Goal: Use online tool/utility: Utilize a website feature to perform a specific function

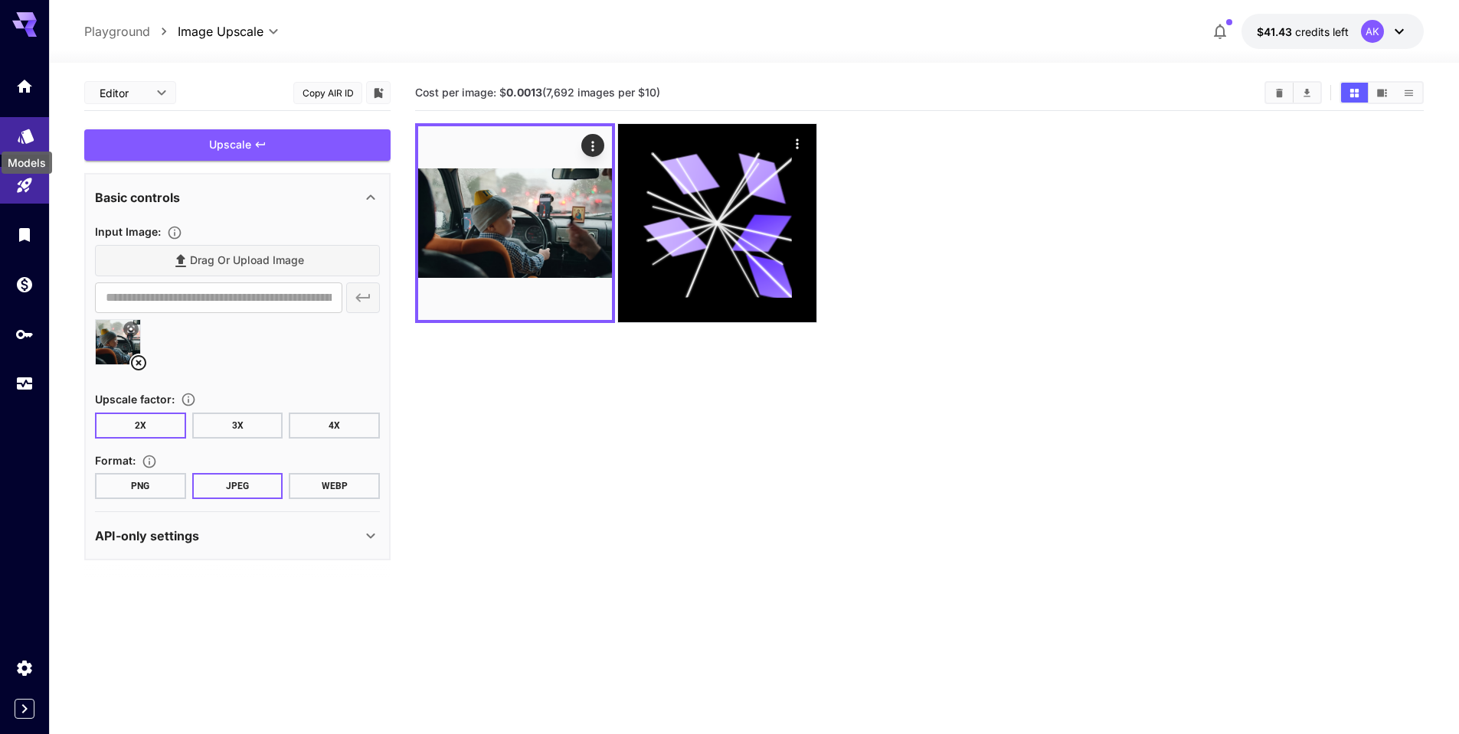
click at [22, 133] on icon "Models" at bounding box center [26, 131] width 18 height 18
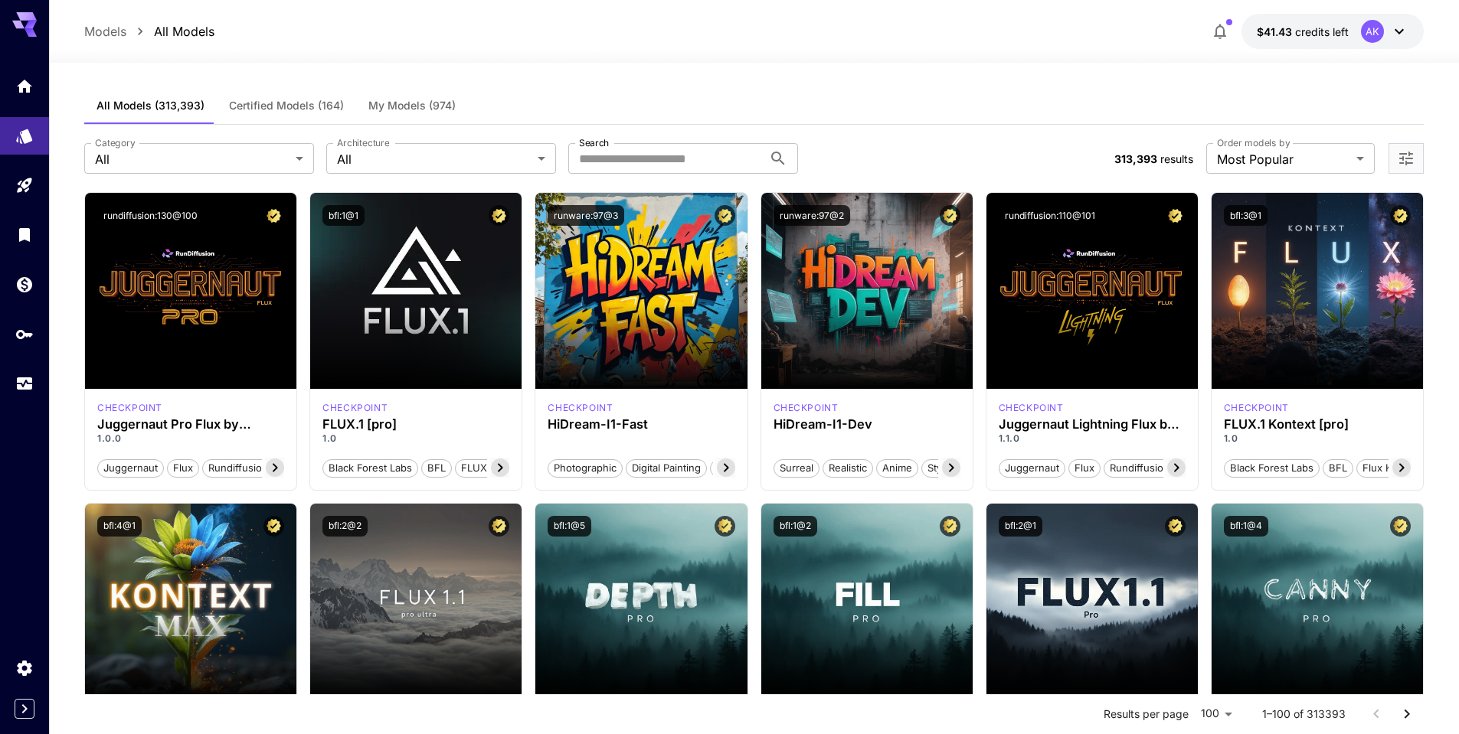
click at [406, 105] on span "My Models (974)" at bounding box center [411, 106] width 87 height 14
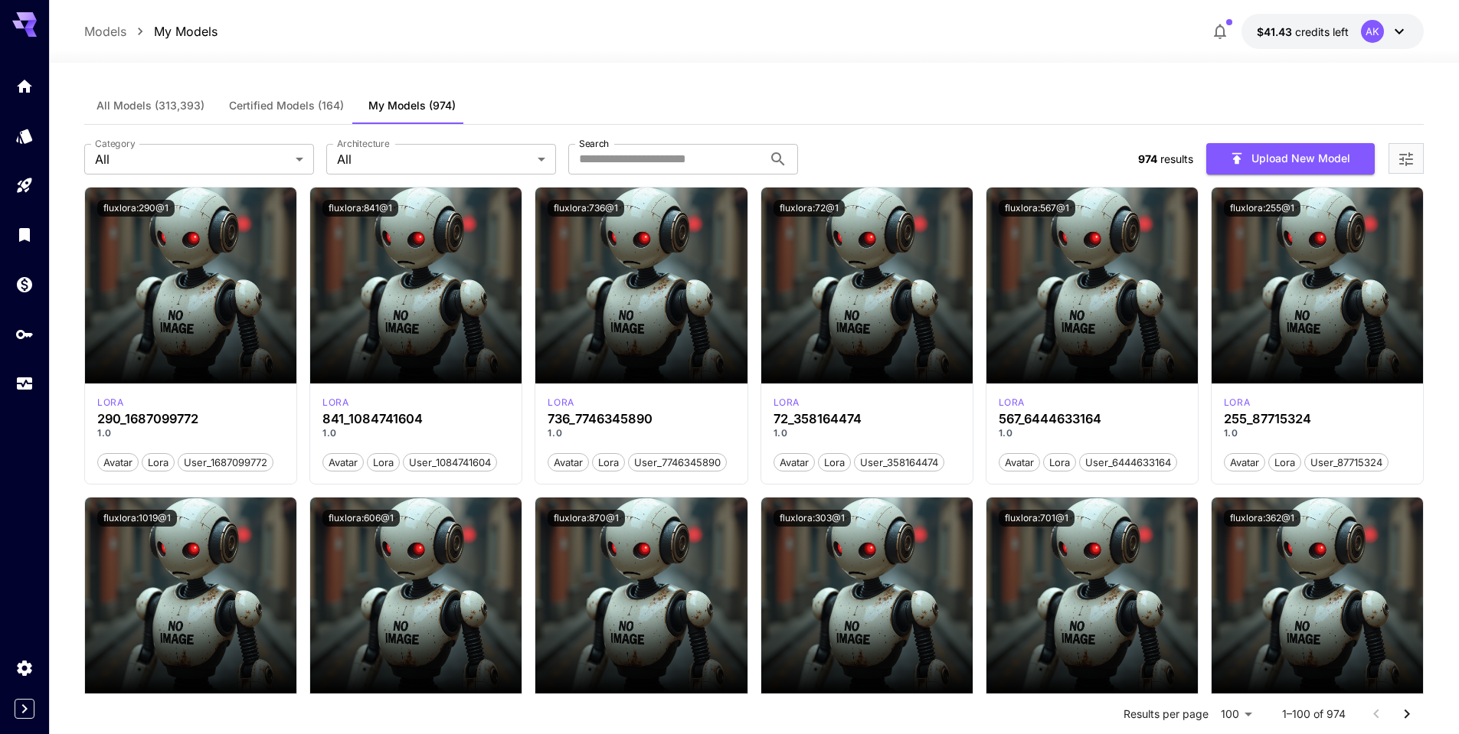
click at [1397, 157] on icon "Open more filters" at bounding box center [1406, 159] width 18 height 18
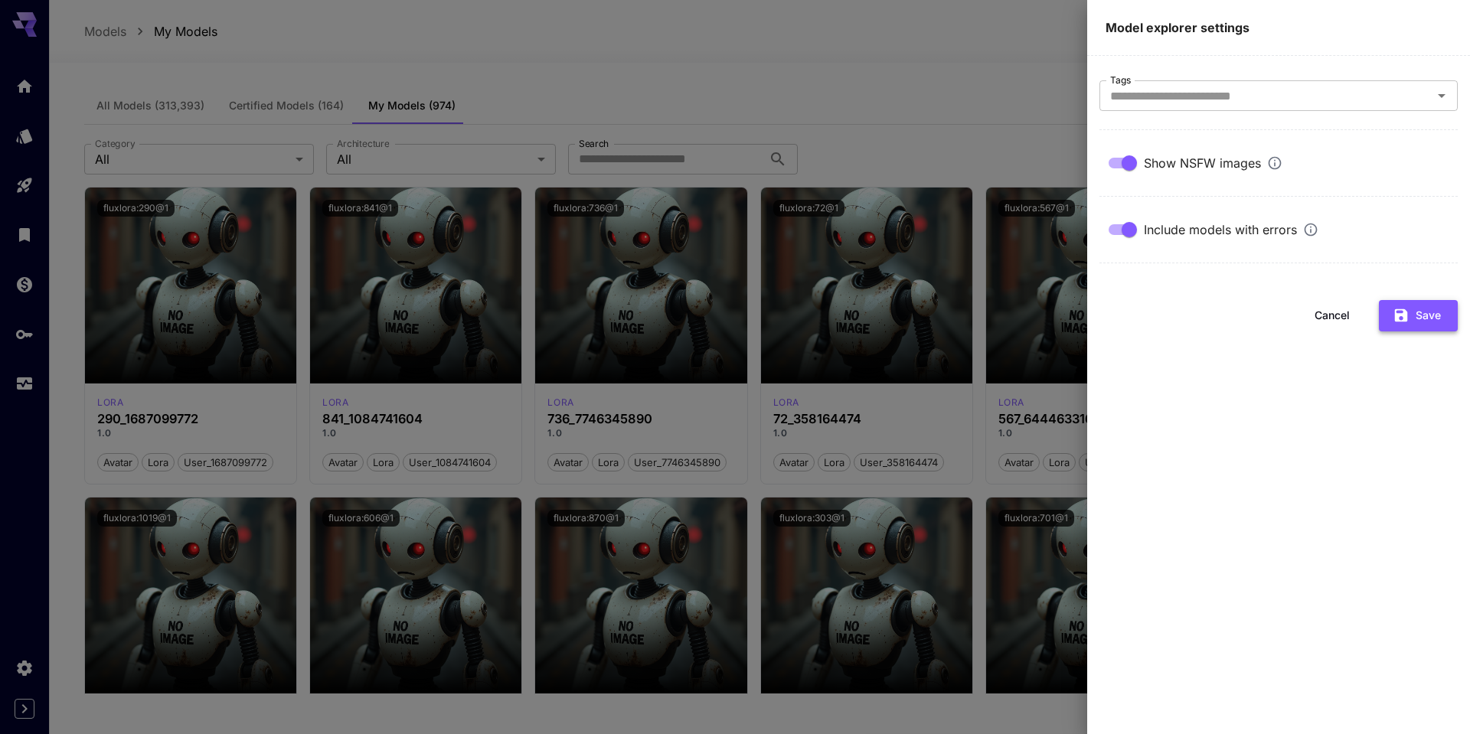
click at [1411, 312] on button "Save" at bounding box center [1418, 315] width 79 height 31
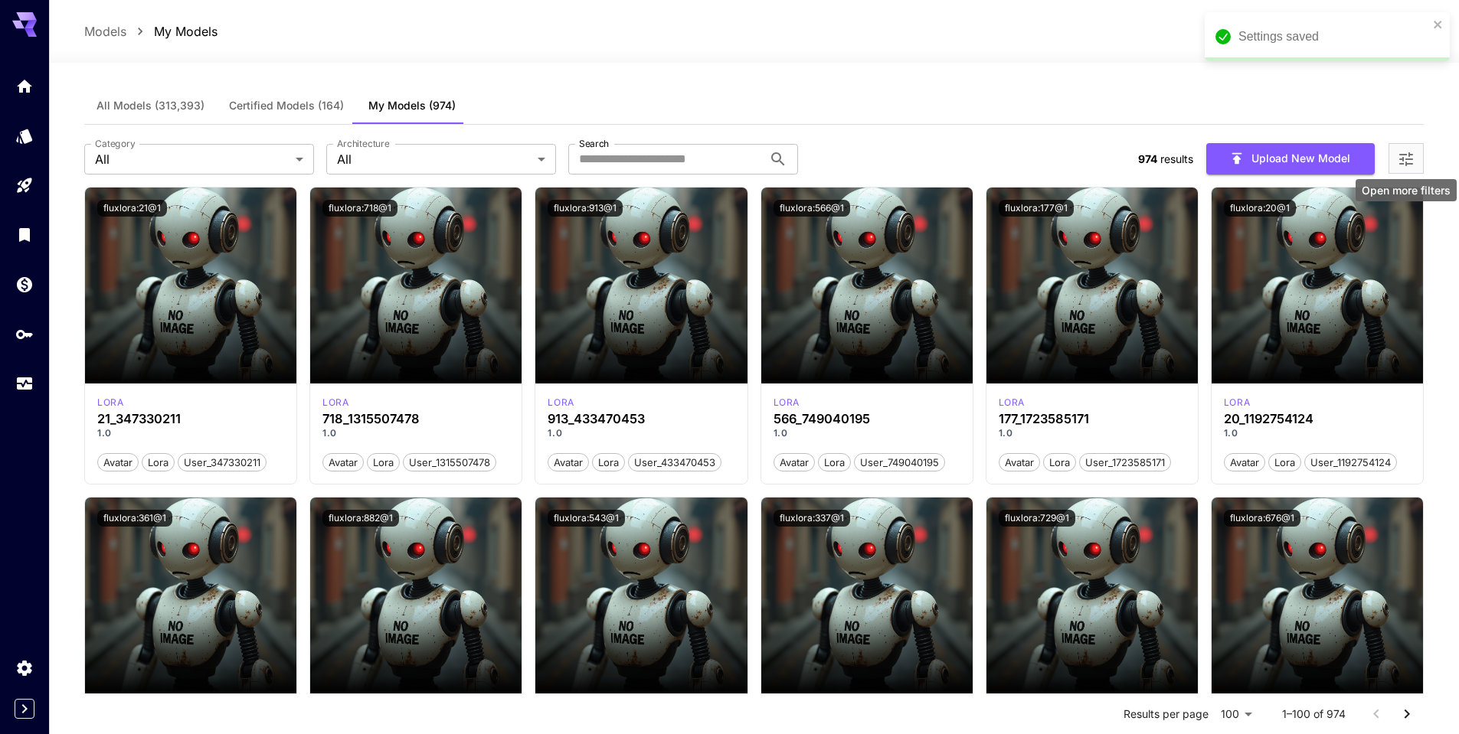
click at [1400, 160] on icon "Open more filters" at bounding box center [1406, 159] width 18 height 18
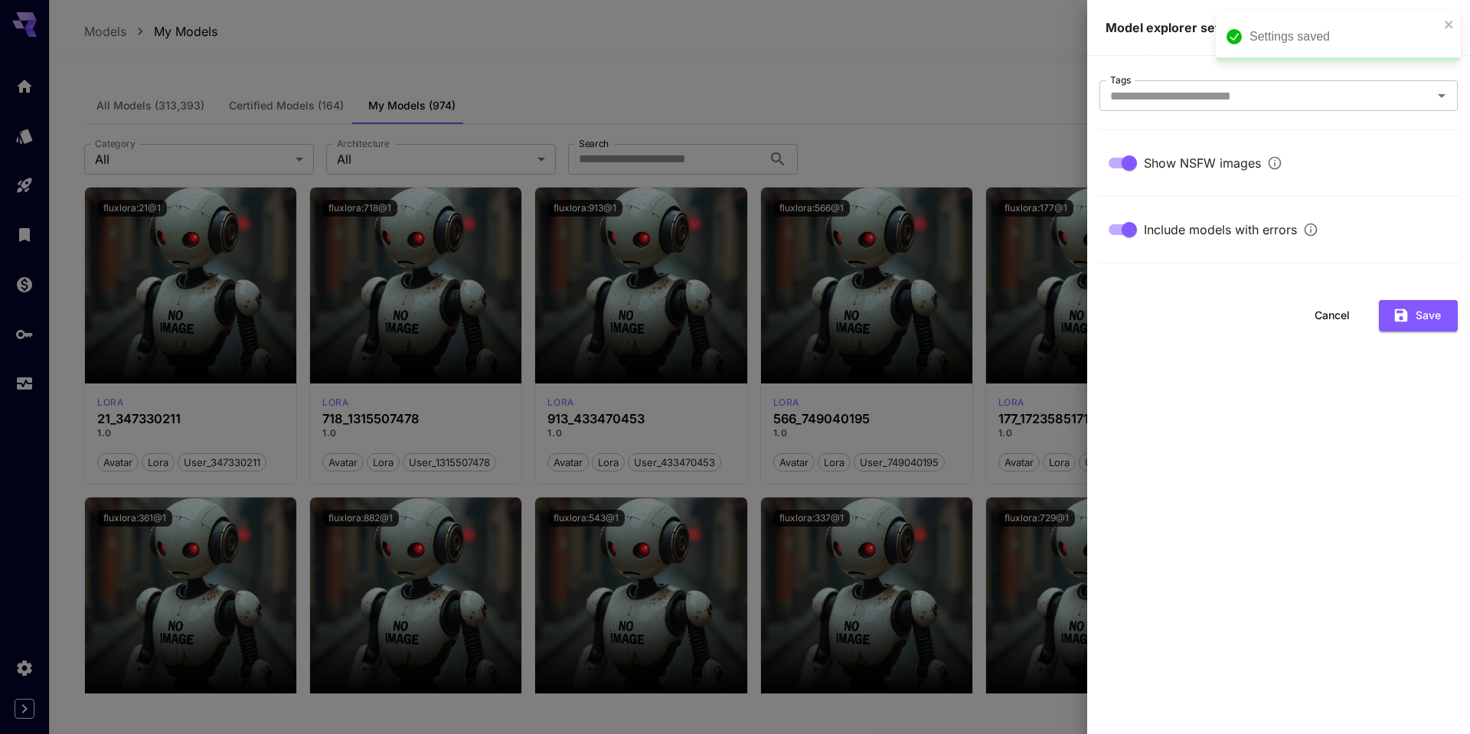
click at [836, 73] on div at bounding box center [735, 367] width 1470 height 734
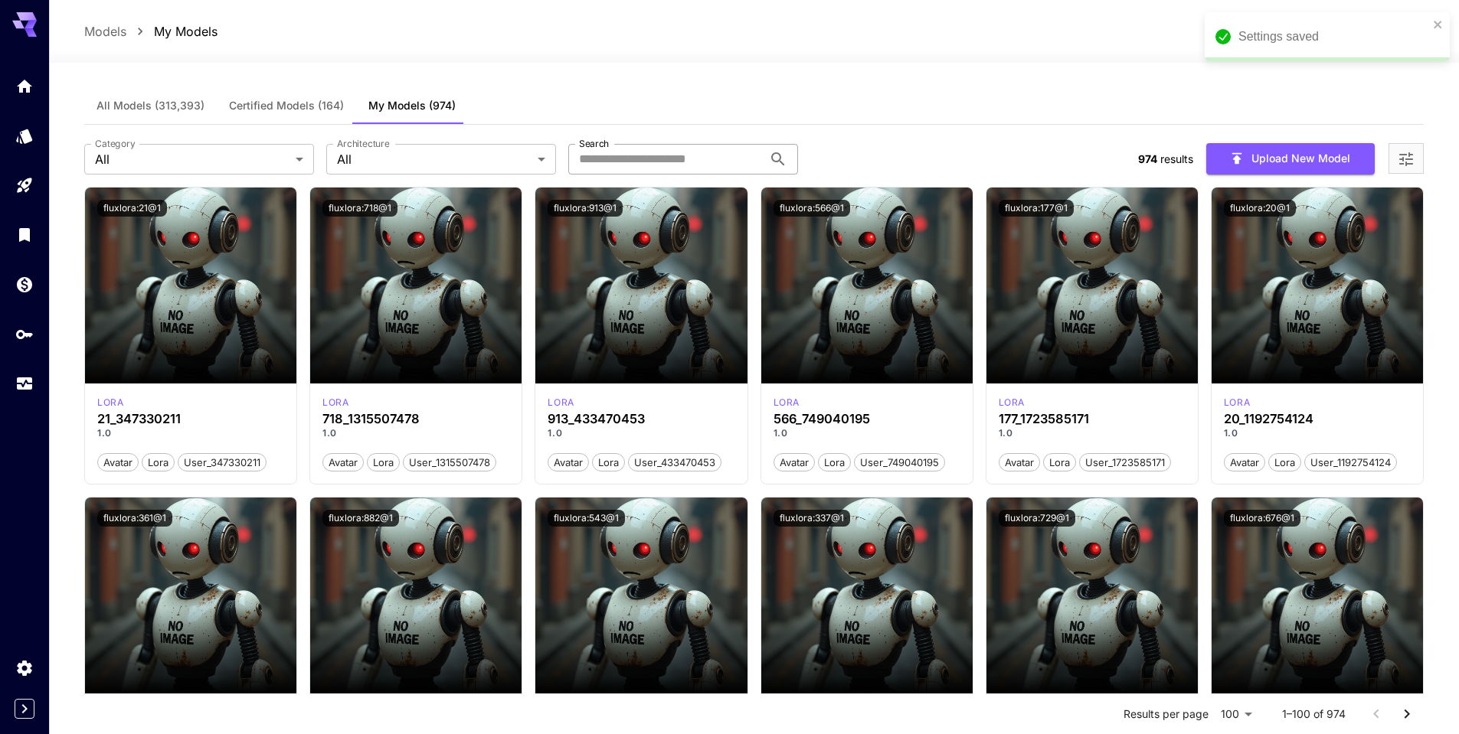
click at [634, 160] on input "Search" at bounding box center [665, 159] width 194 height 31
type input "***"
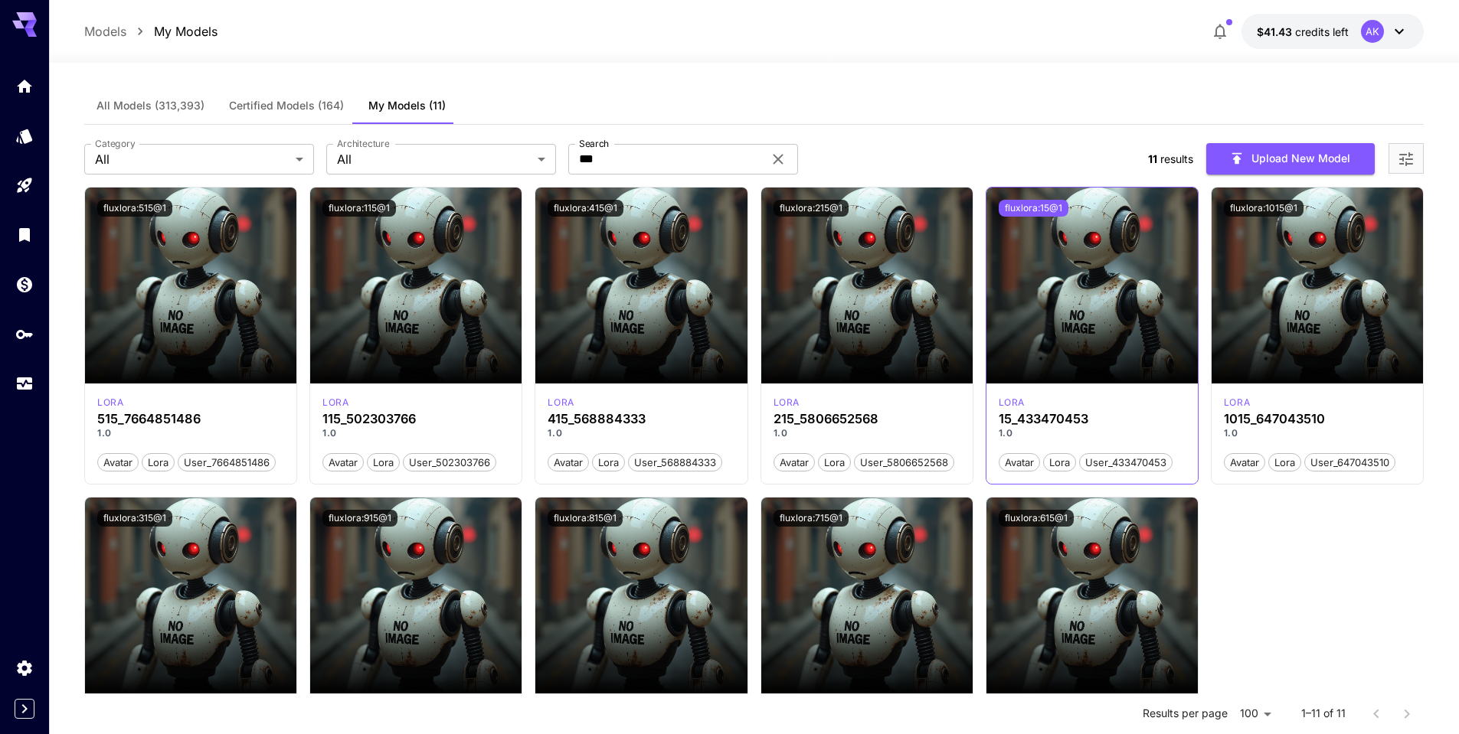
click at [1037, 207] on button "fluxlora:15@1" at bounding box center [1034, 208] width 70 height 17
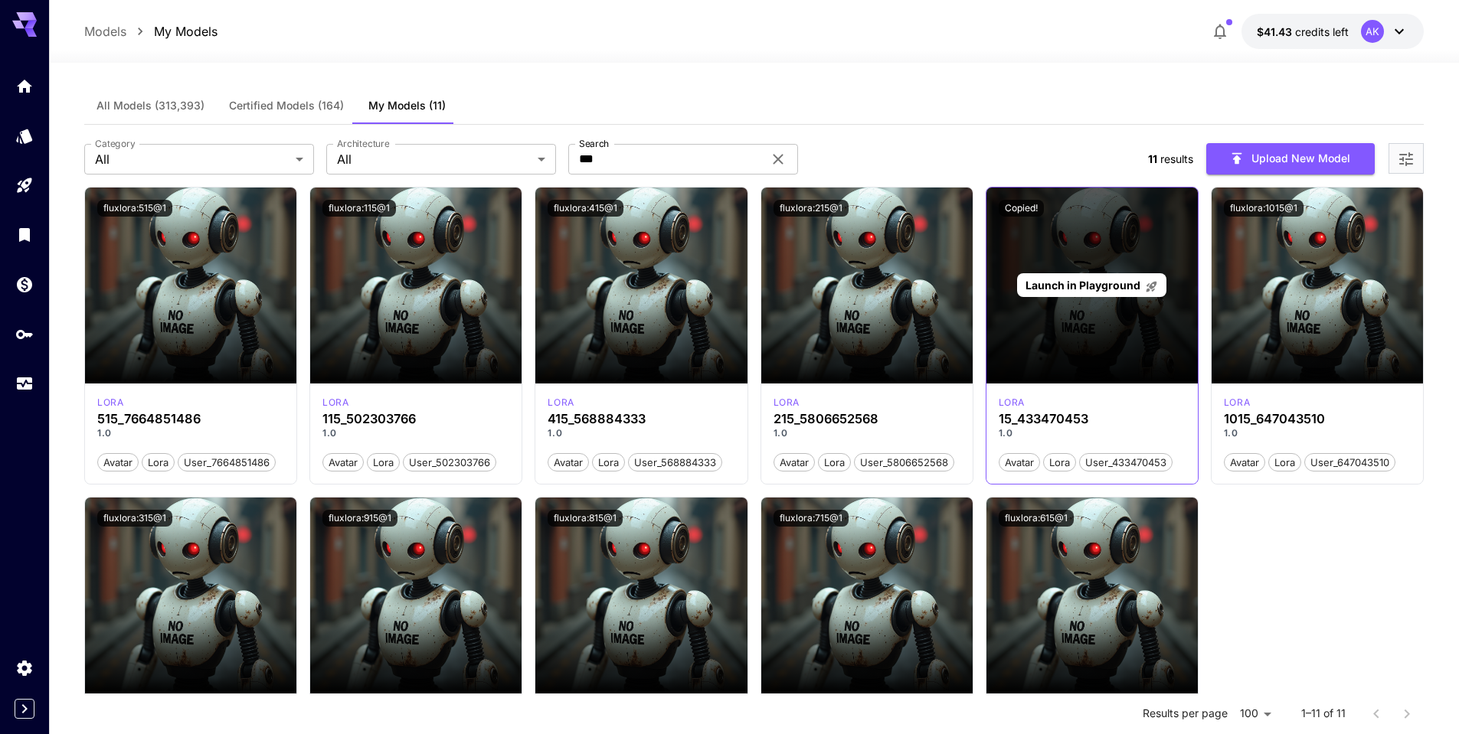
click at [1103, 263] on div "Launch in Playground" at bounding box center [1091, 286] width 211 height 196
click at [1087, 281] on span "Launch in Playground" at bounding box center [1082, 285] width 115 height 13
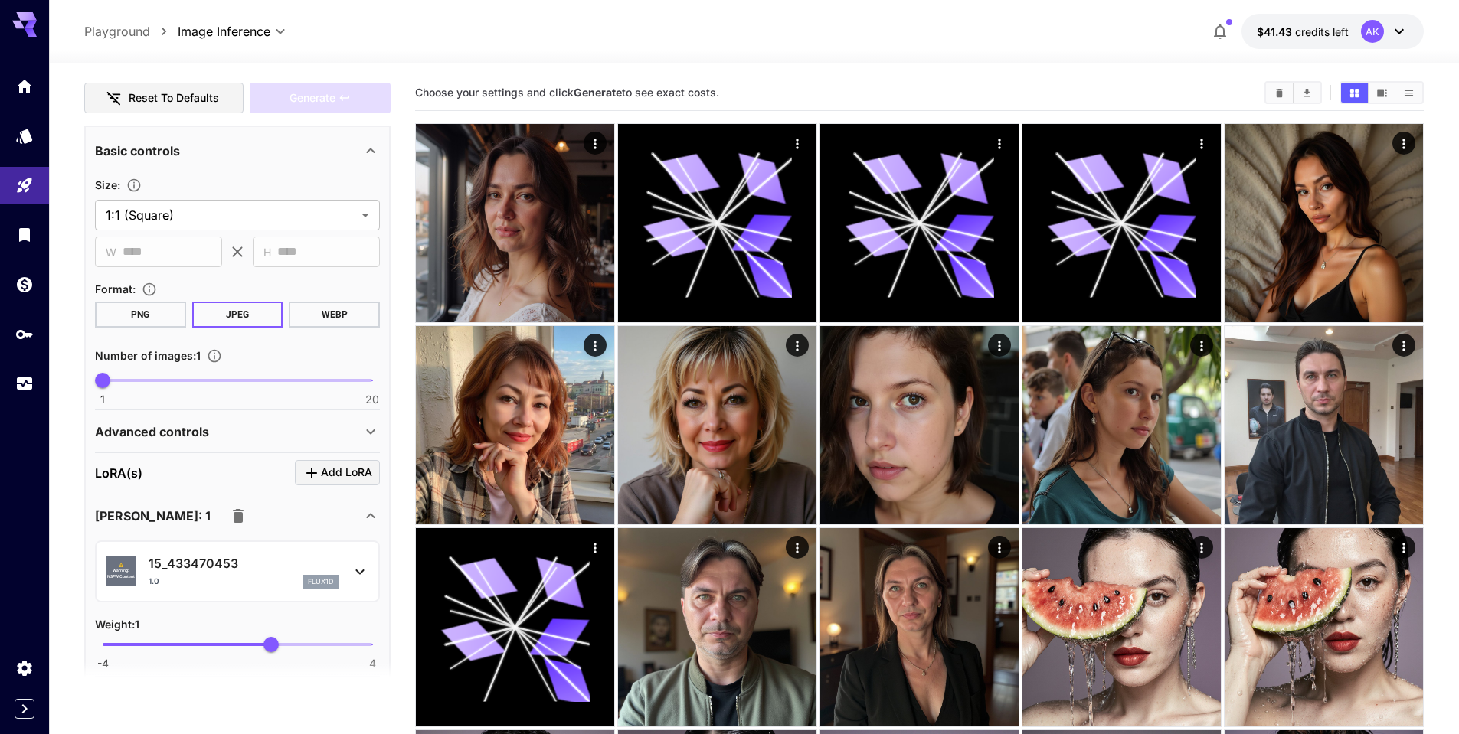
scroll to position [383, 0]
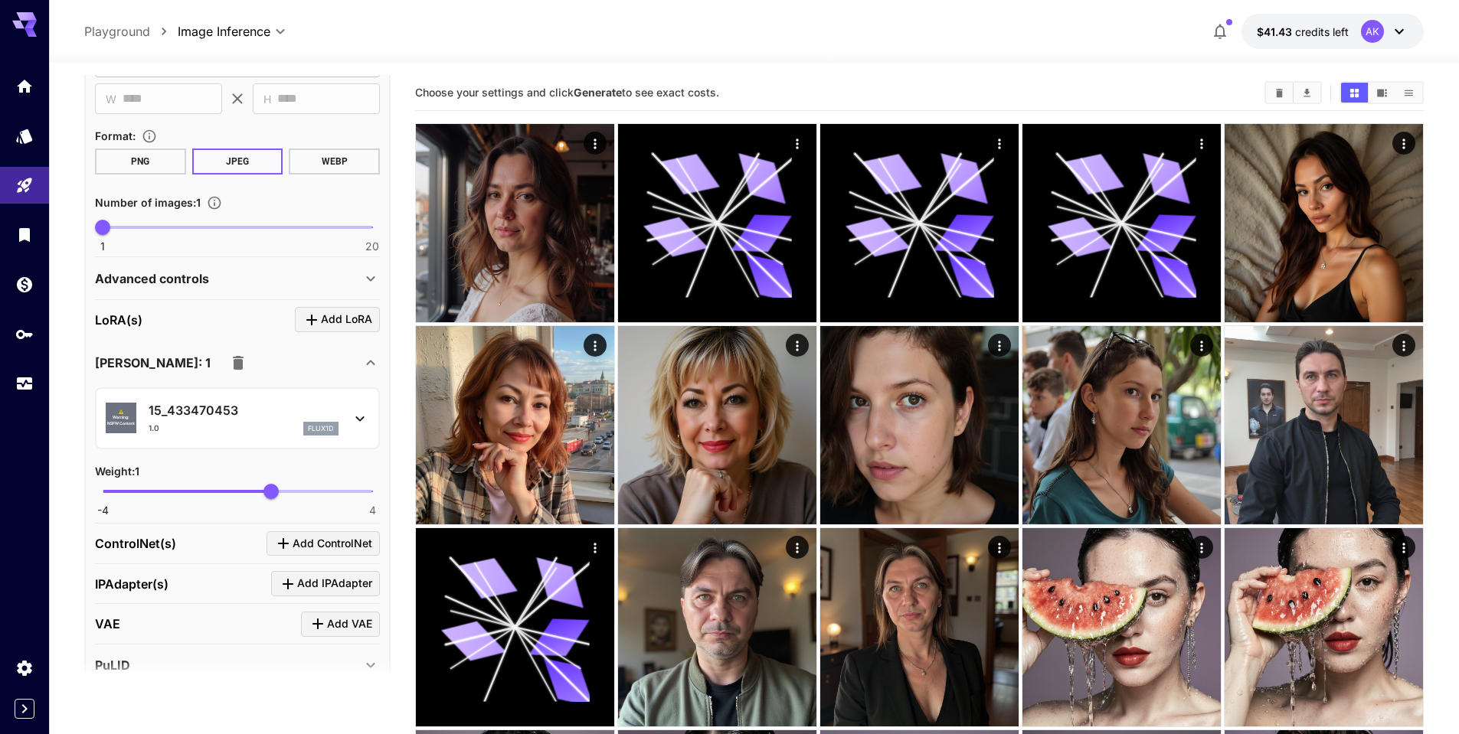
click at [364, 417] on icon at bounding box center [360, 419] width 18 height 18
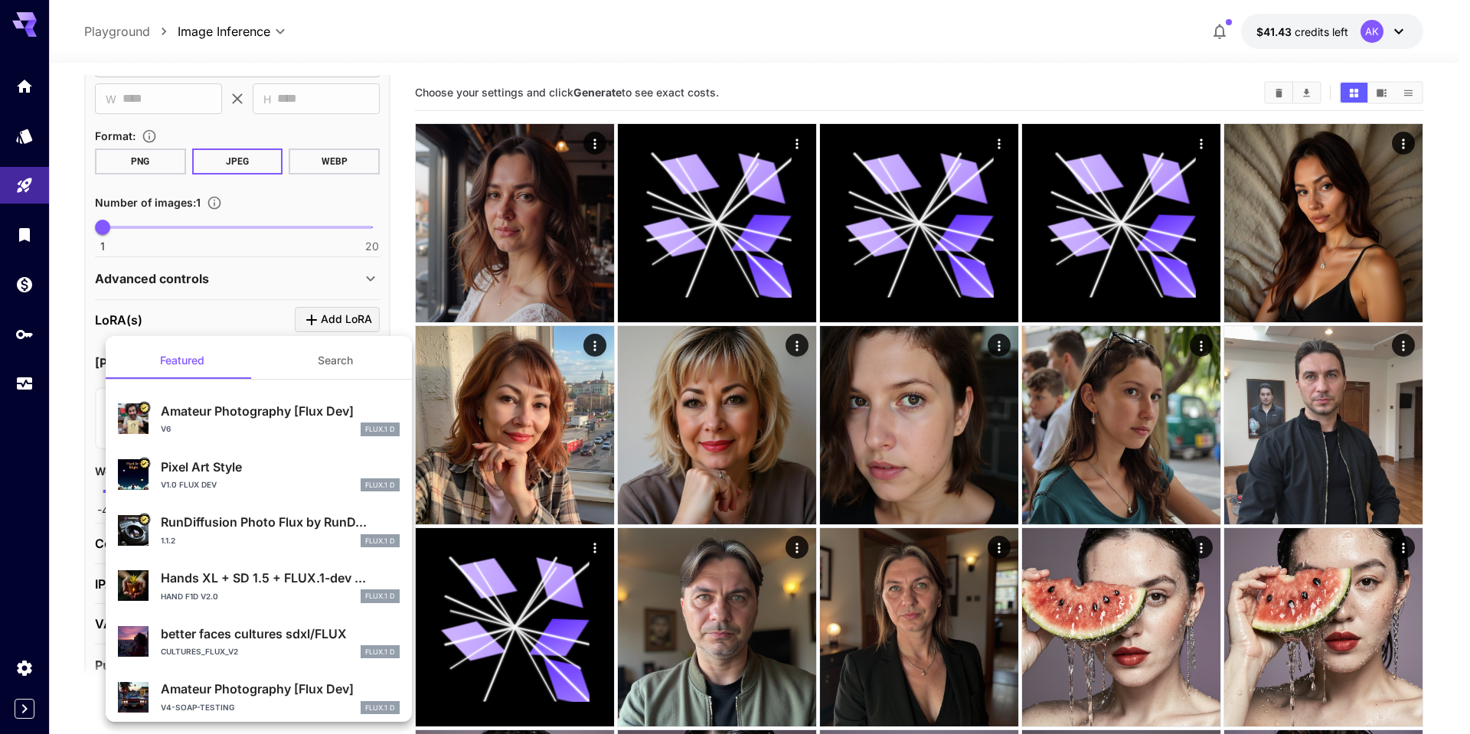
click at [541, 49] on div at bounding box center [735, 367] width 1470 height 734
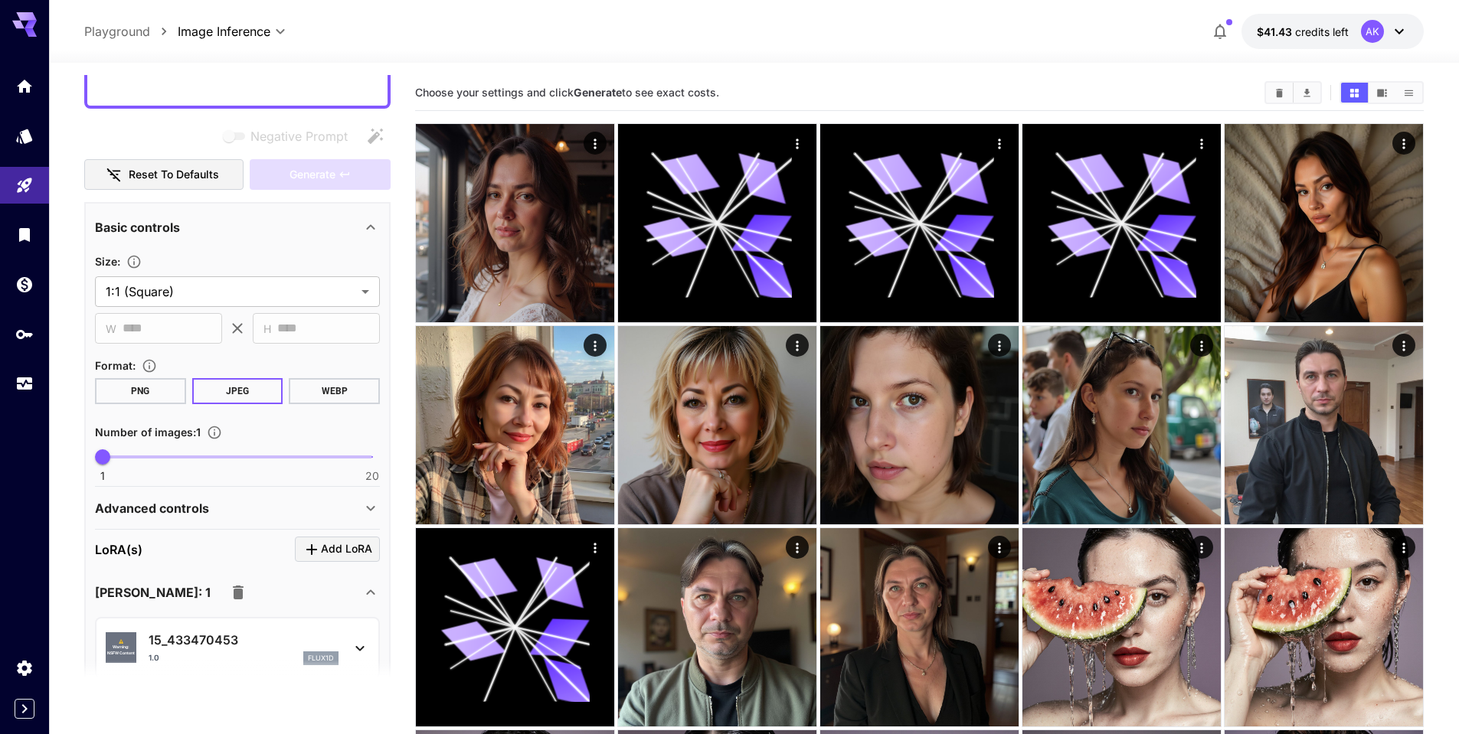
scroll to position [0, 0]
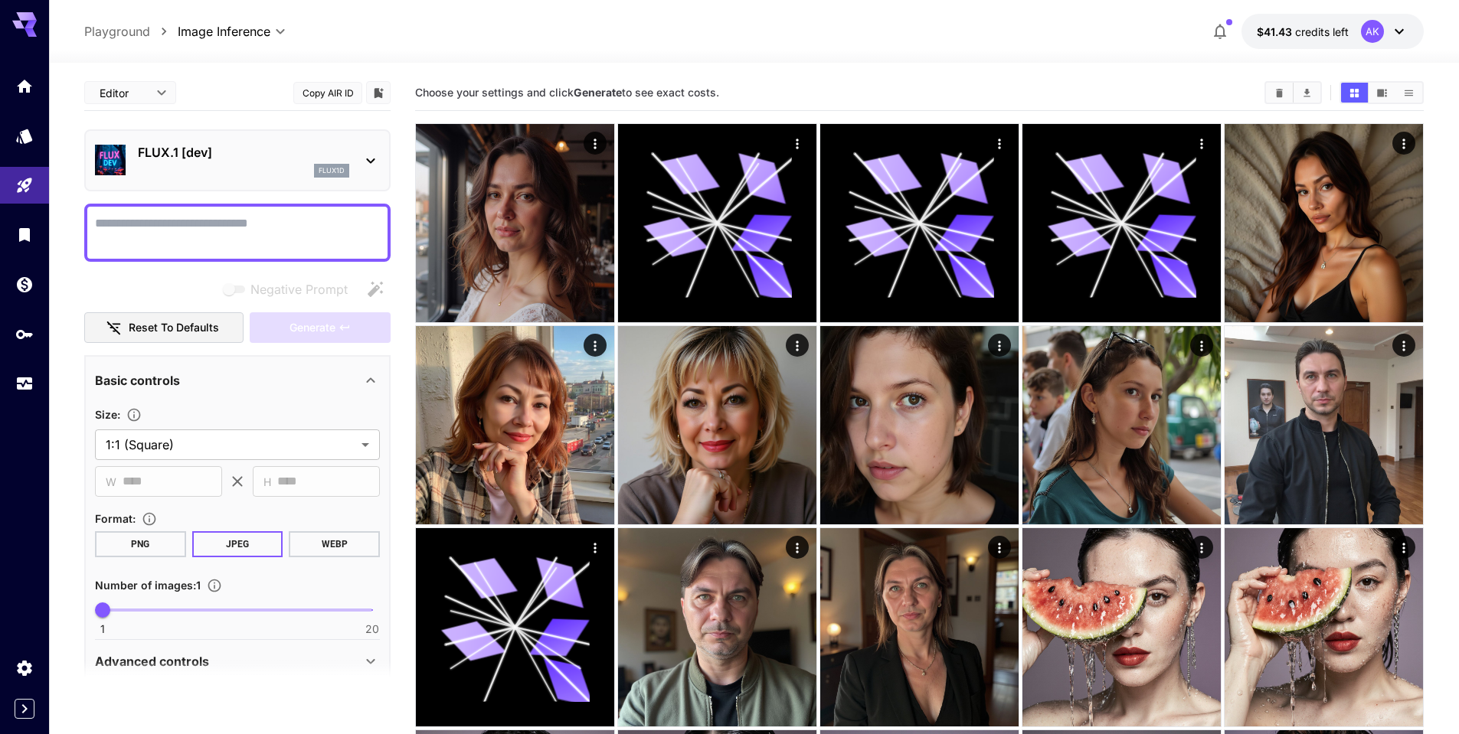
click at [153, 227] on textarea "Negative Prompt" at bounding box center [237, 232] width 285 height 37
type textarea "*******"
click at [312, 320] on span "Generate" at bounding box center [312, 328] width 46 height 19
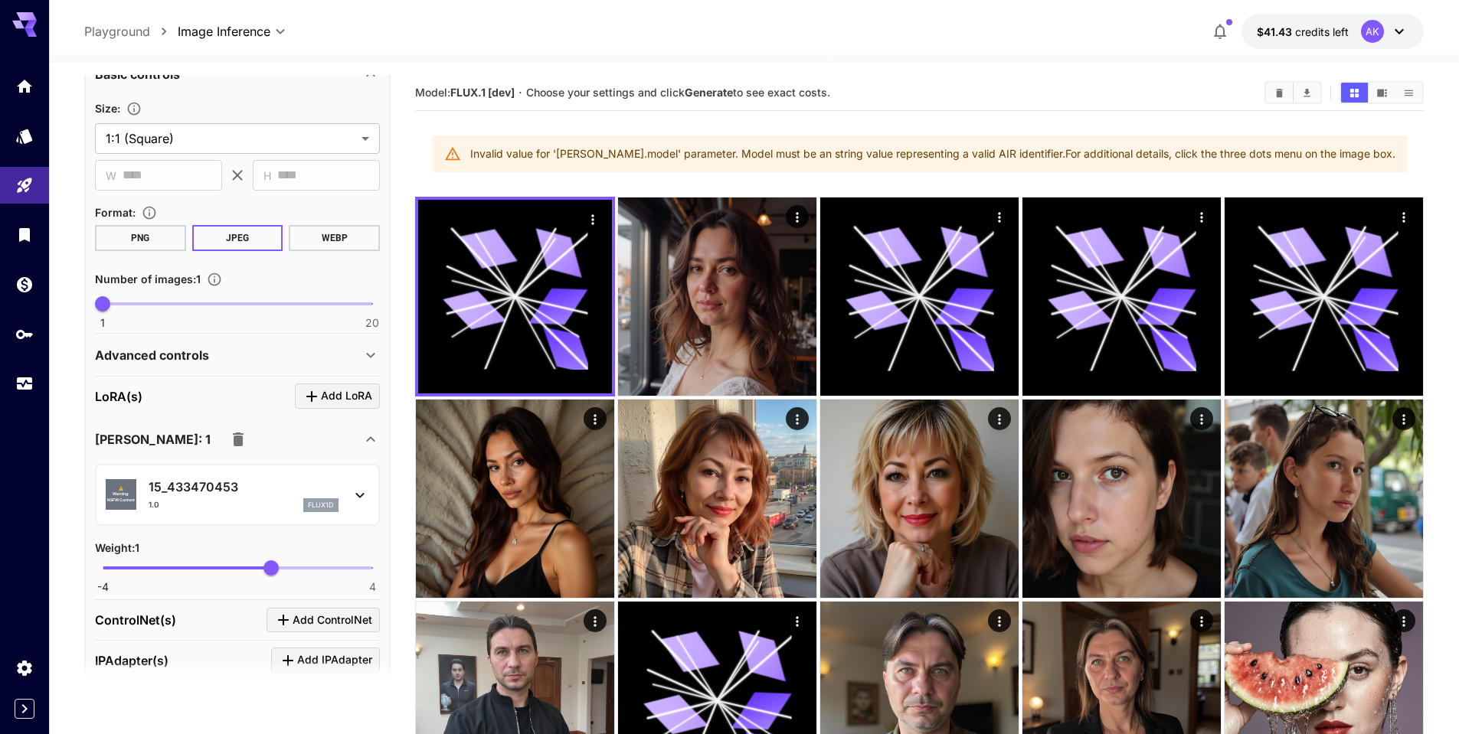
scroll to position [383, 0]
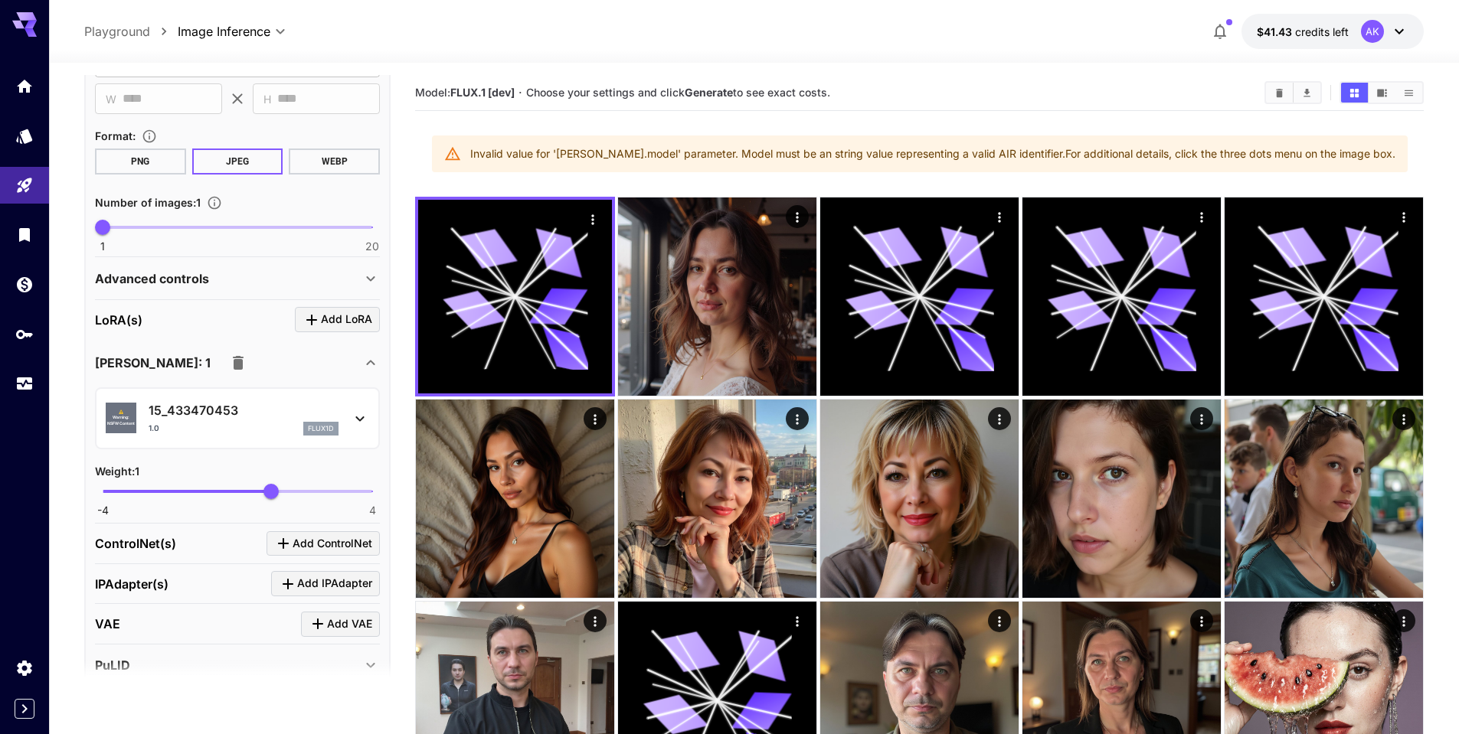
click at [233, 360] on icon "button" at bounding box center [238, 363] width 11 height 14
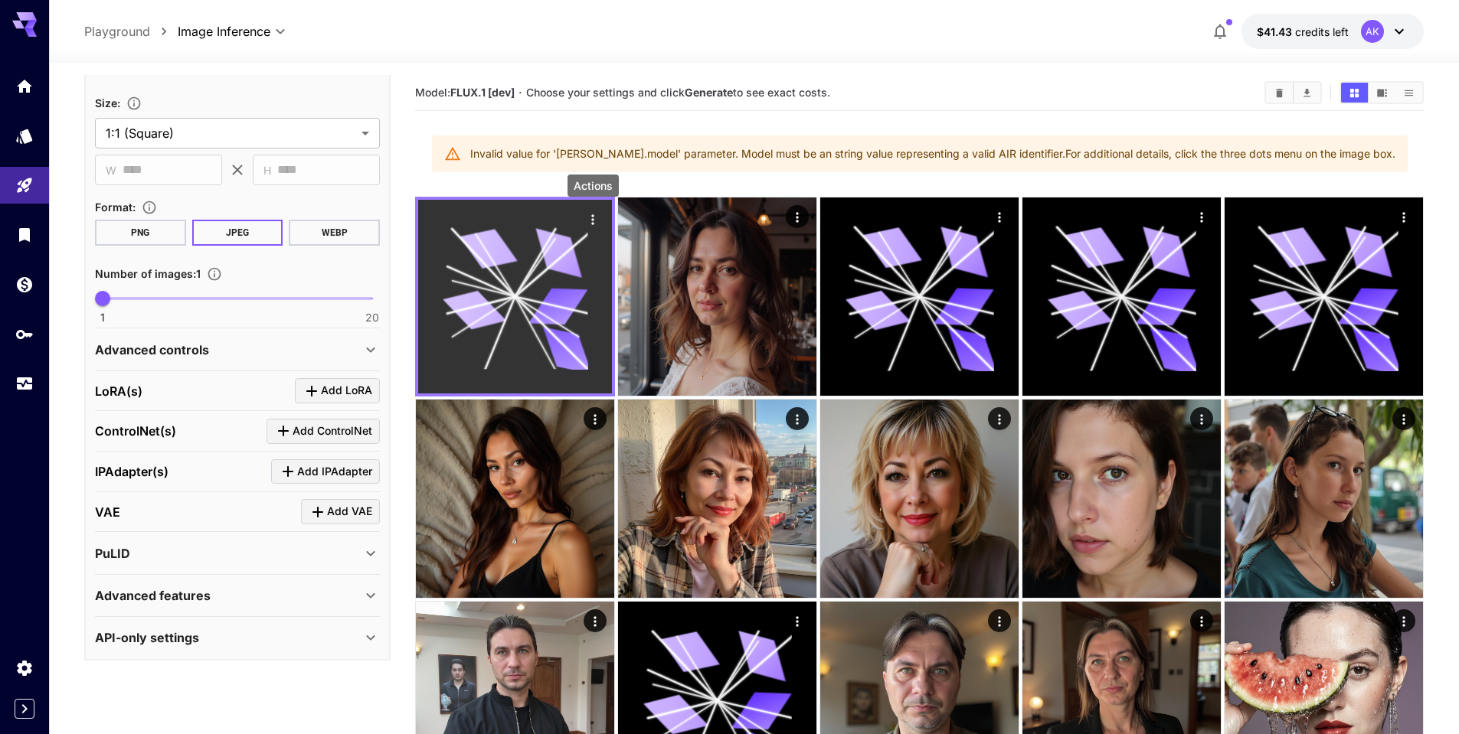
click at [590, 221] on icon "Actions" at bounding box center [592, 219] width 15 height 15
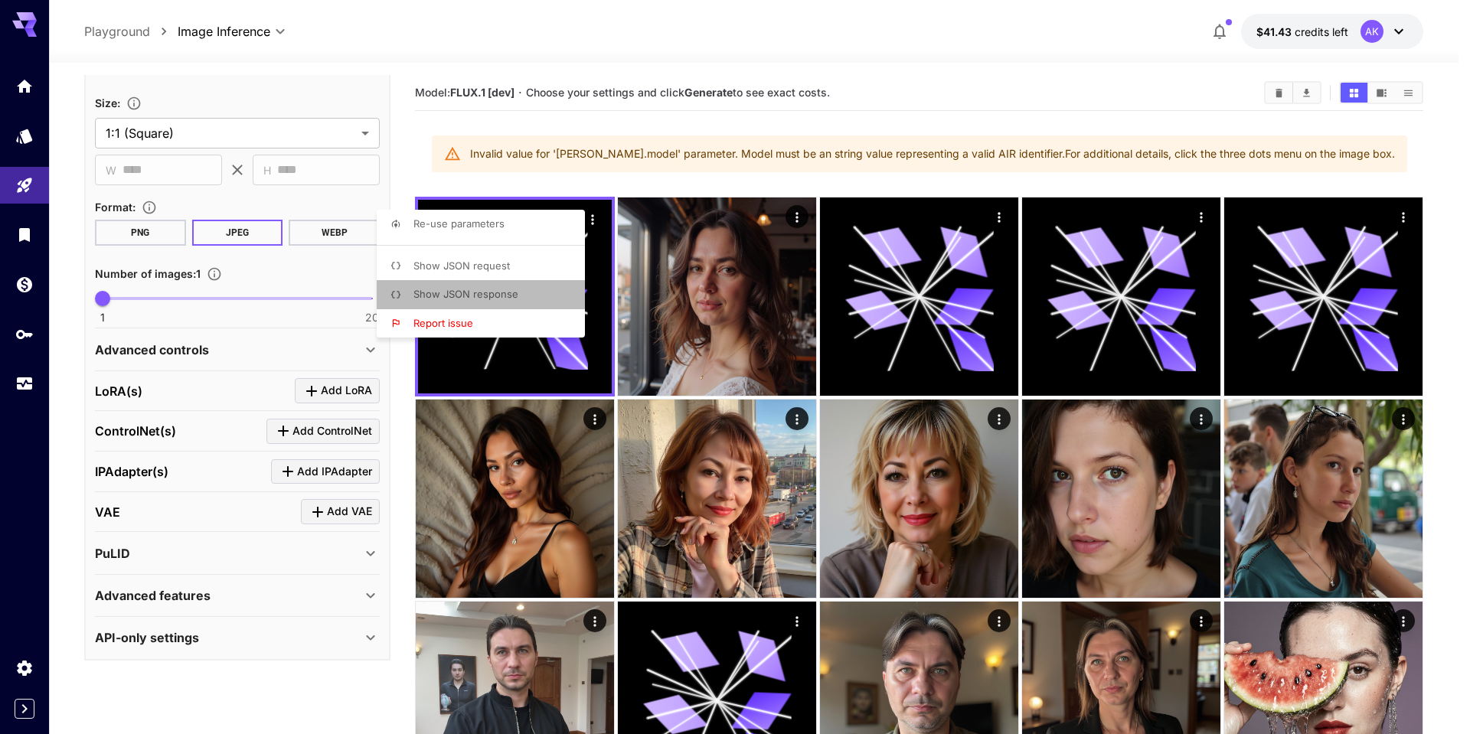
click at [459, 294] on span "Show JSON response" at bounding box center [466, 294] width 105 height 12
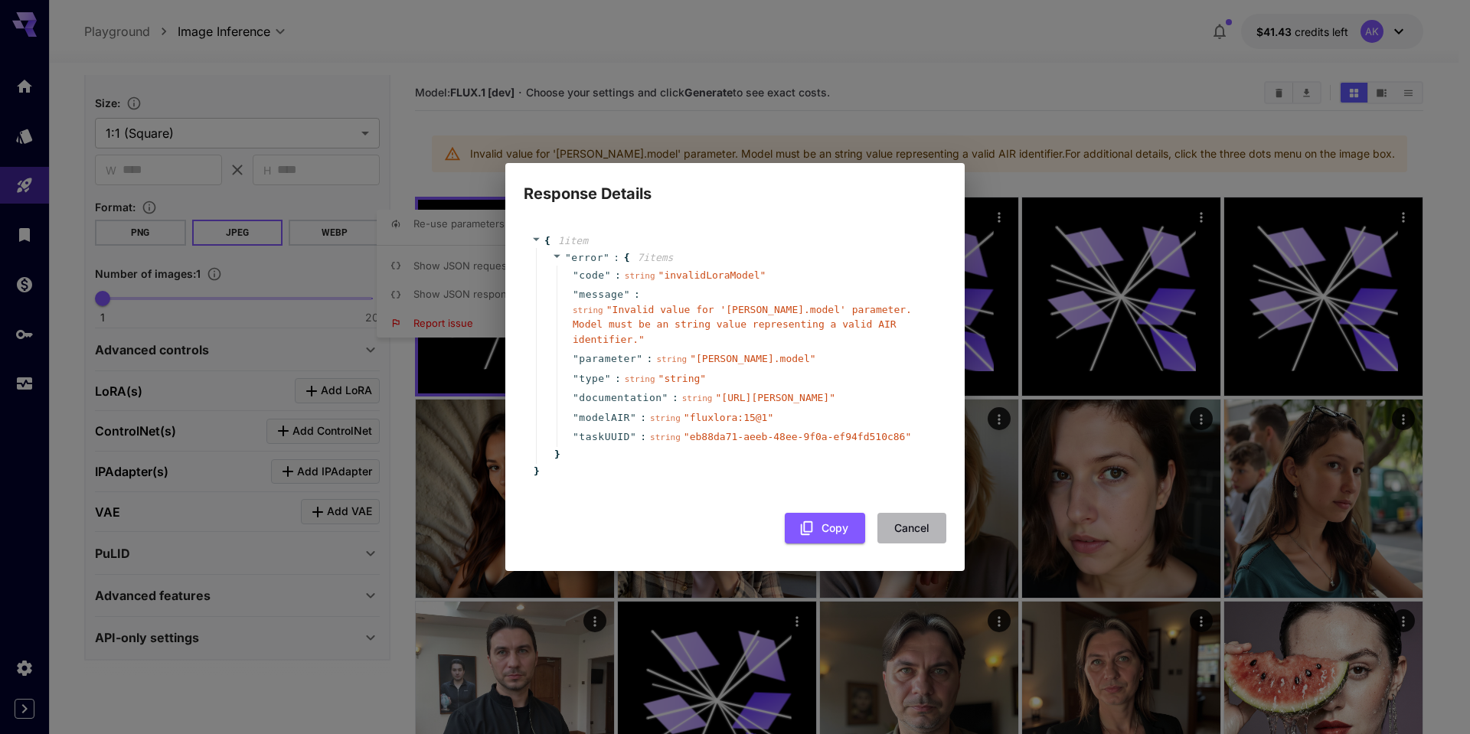
click at [909, 535] on button "Cancel" at bounding box center [912, 528] width 69 height 31
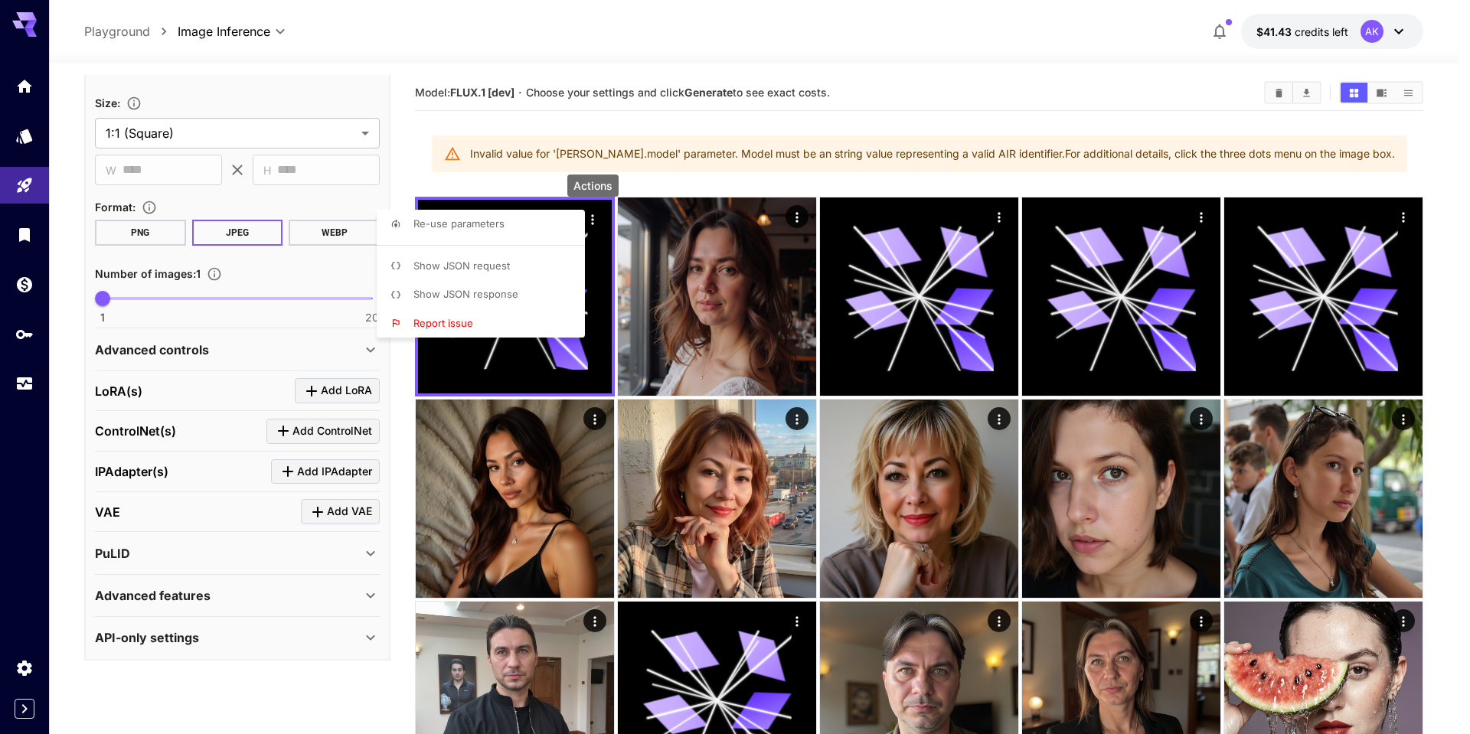
click at [435, 140] on div at bounding box center [735, 367] width 1470 height 734
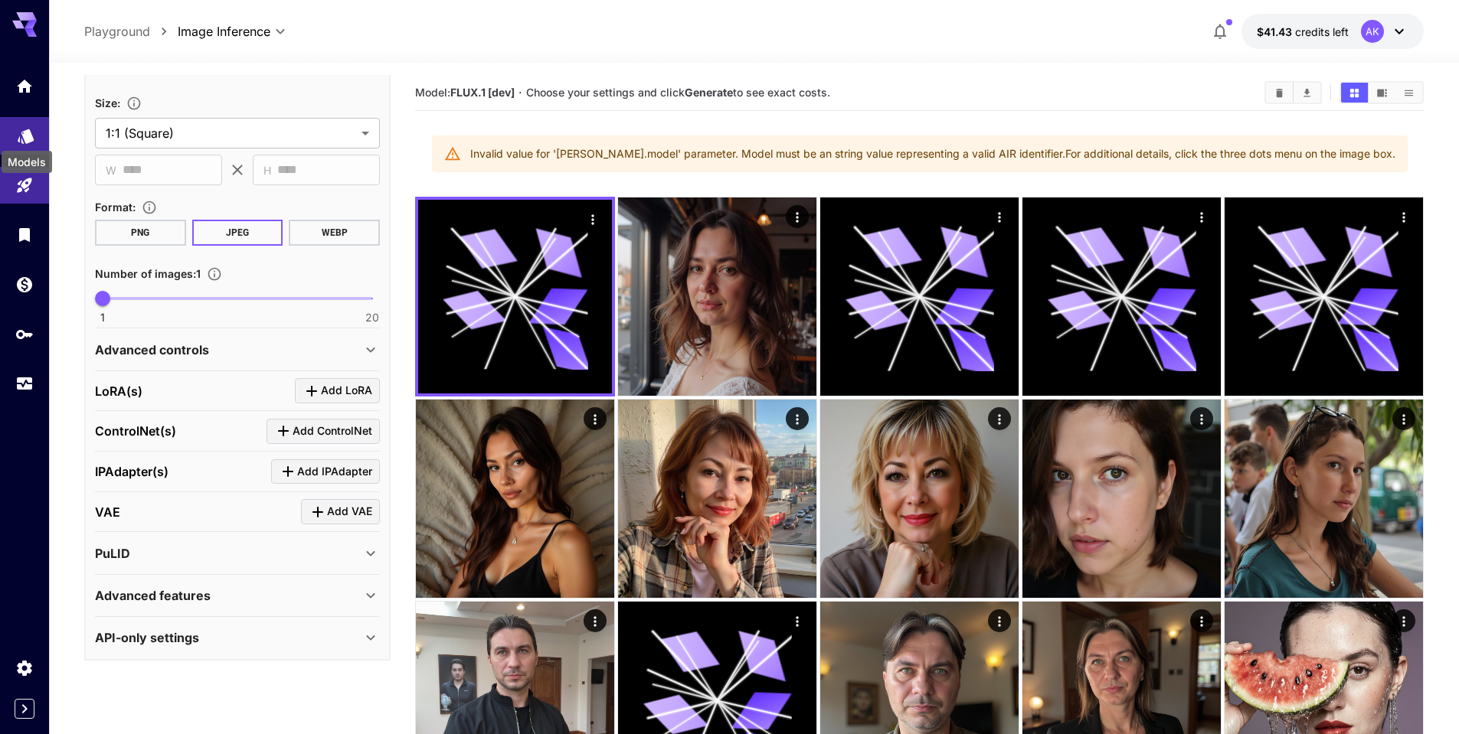
click at [20, 132] on icon "Models" at bounding box center [26, 131] width 18 height 18
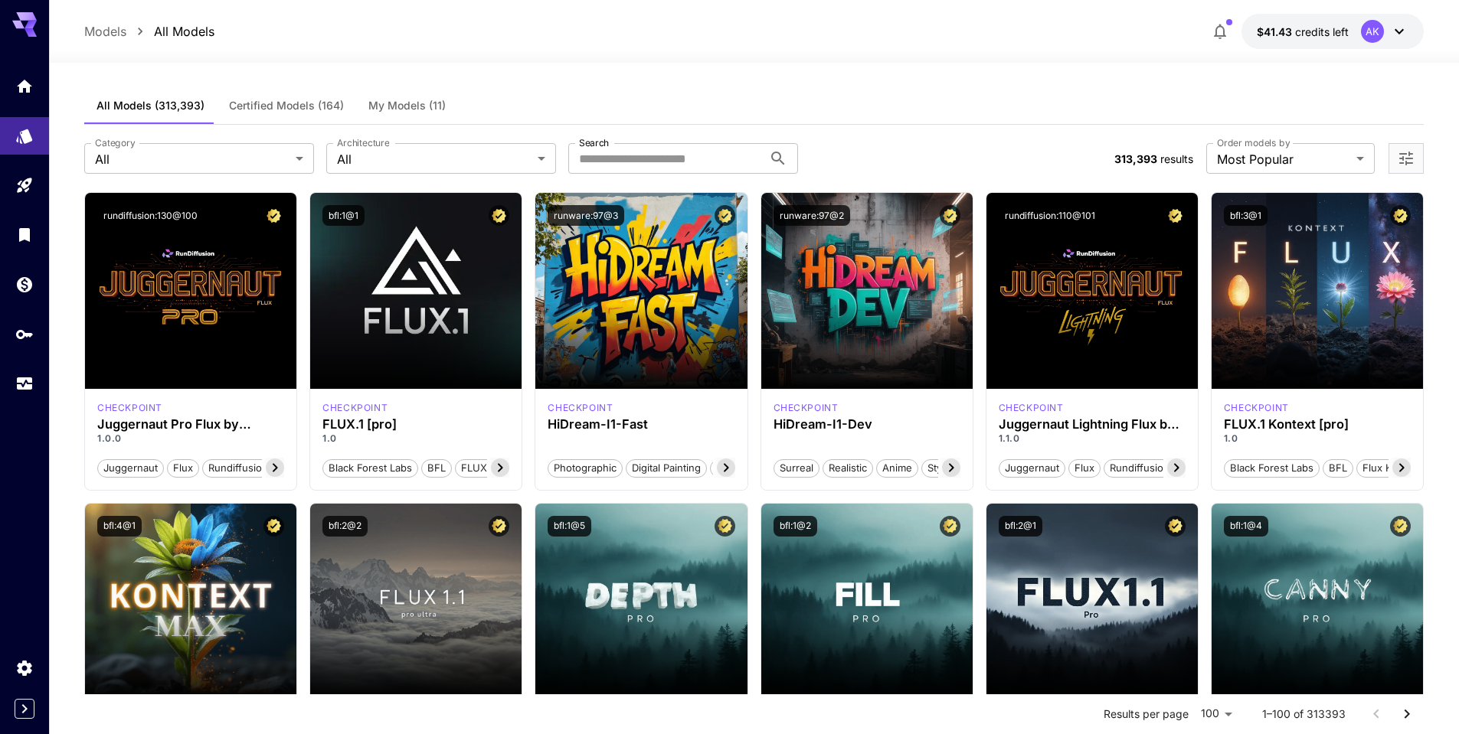
click at [408, 104] on span "My Models (11)" at bounding box center [406, 106] width 77 height 14
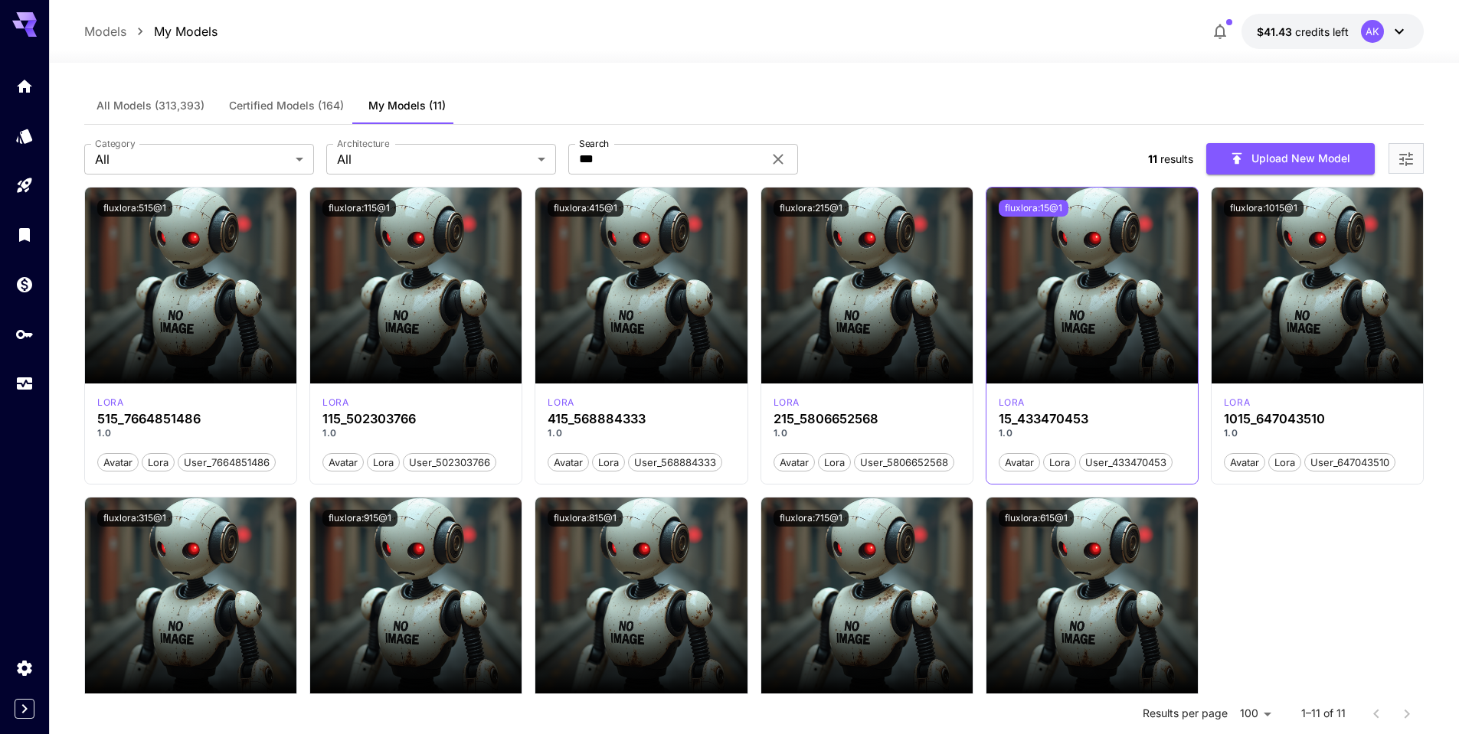
click at [1035, 208] on button "fluxlora:15@1" at bounding box center [1034, 208] width 70 height 17
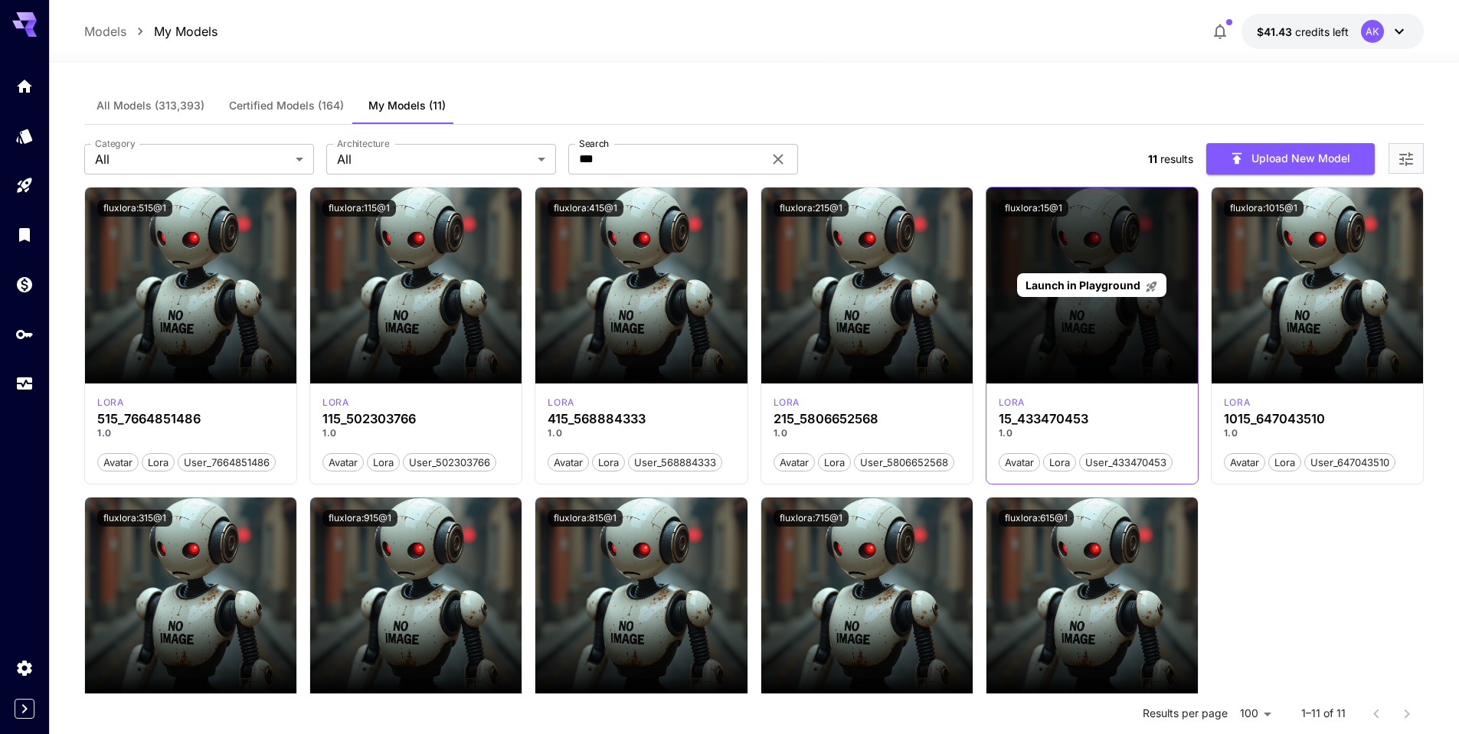
click at [1084, 283] on span "Launch in Playground" at bounding box center [1082, 285] width 115 height 13
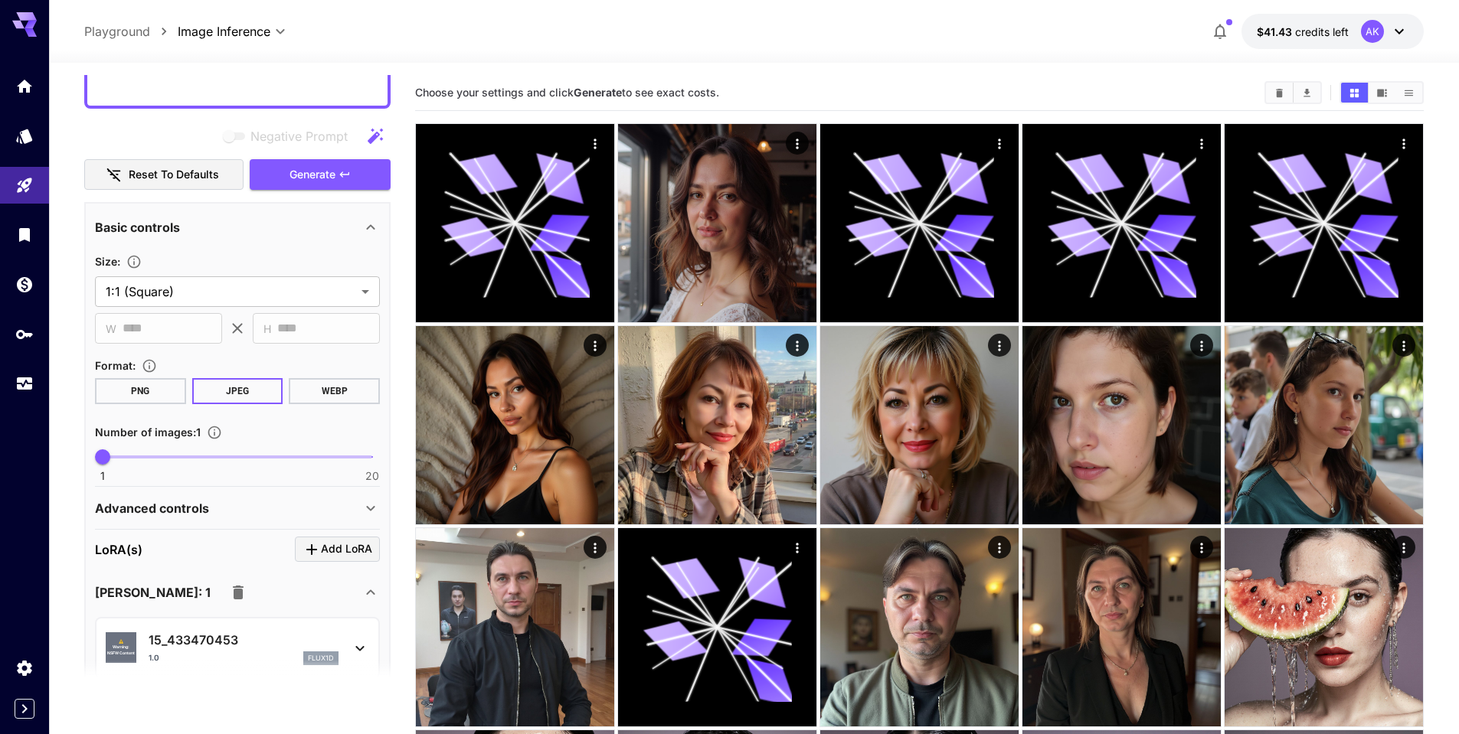
scroll to position [230, 0]
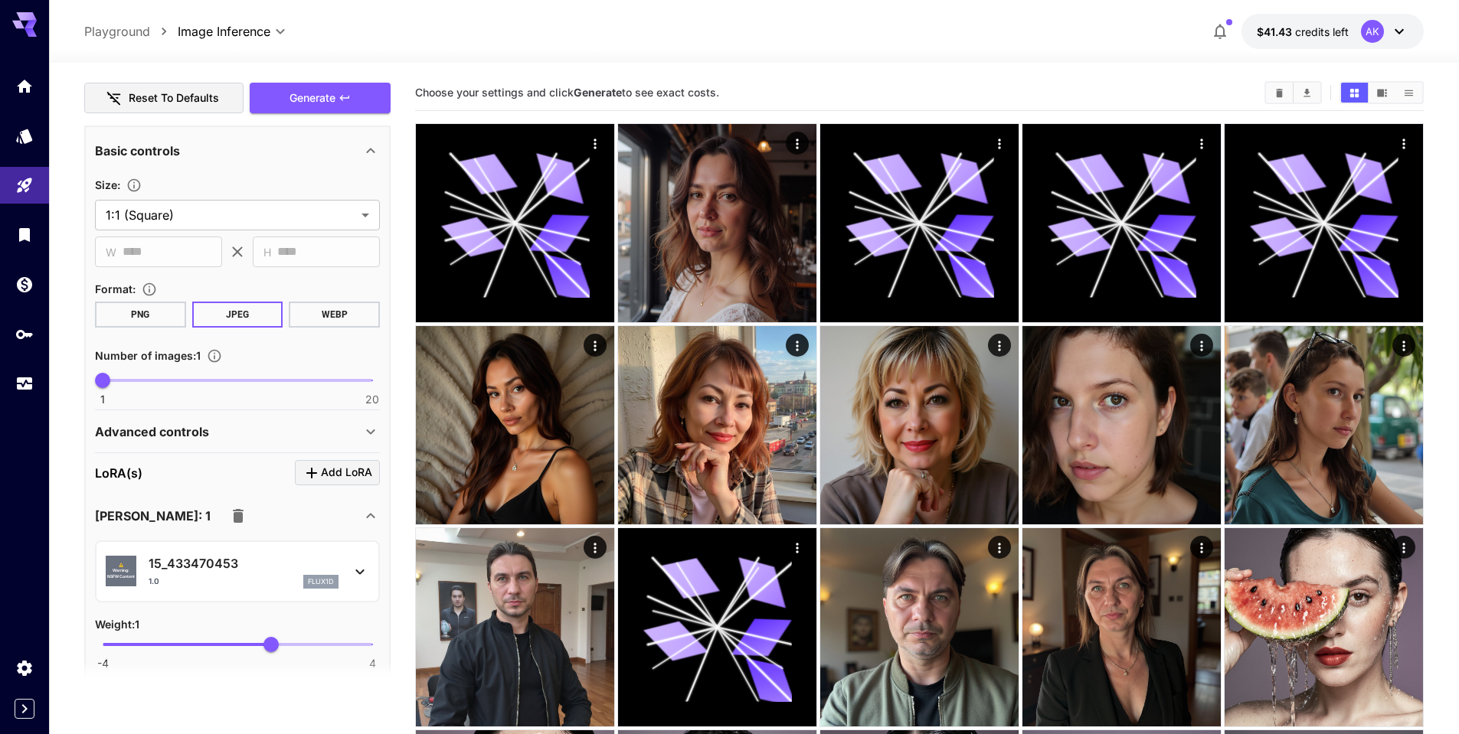
click at [360, 568] on icon at bounding box center [360, 572] width 18 height 18
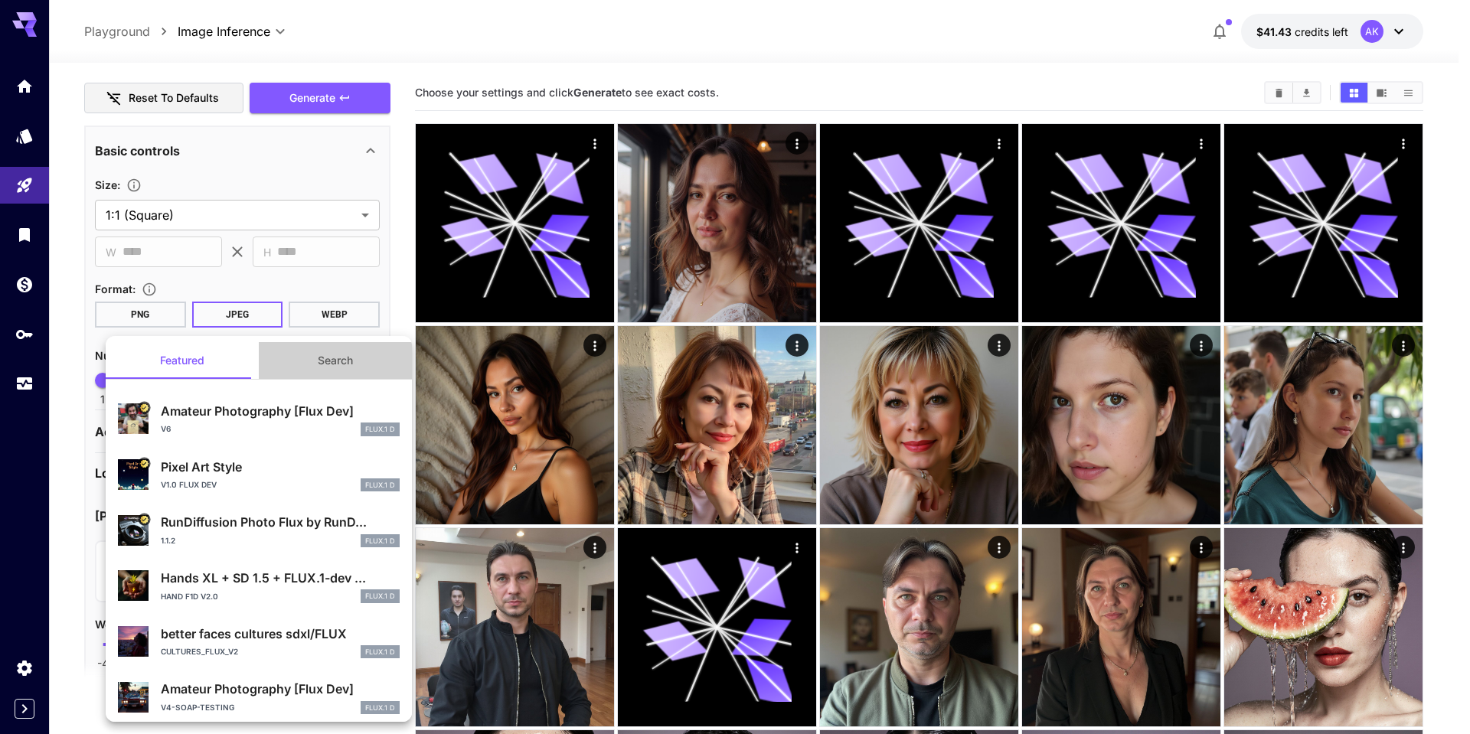
click at [336, 358] on button "Search" at bounding box center [335, 360] width 153 height 37
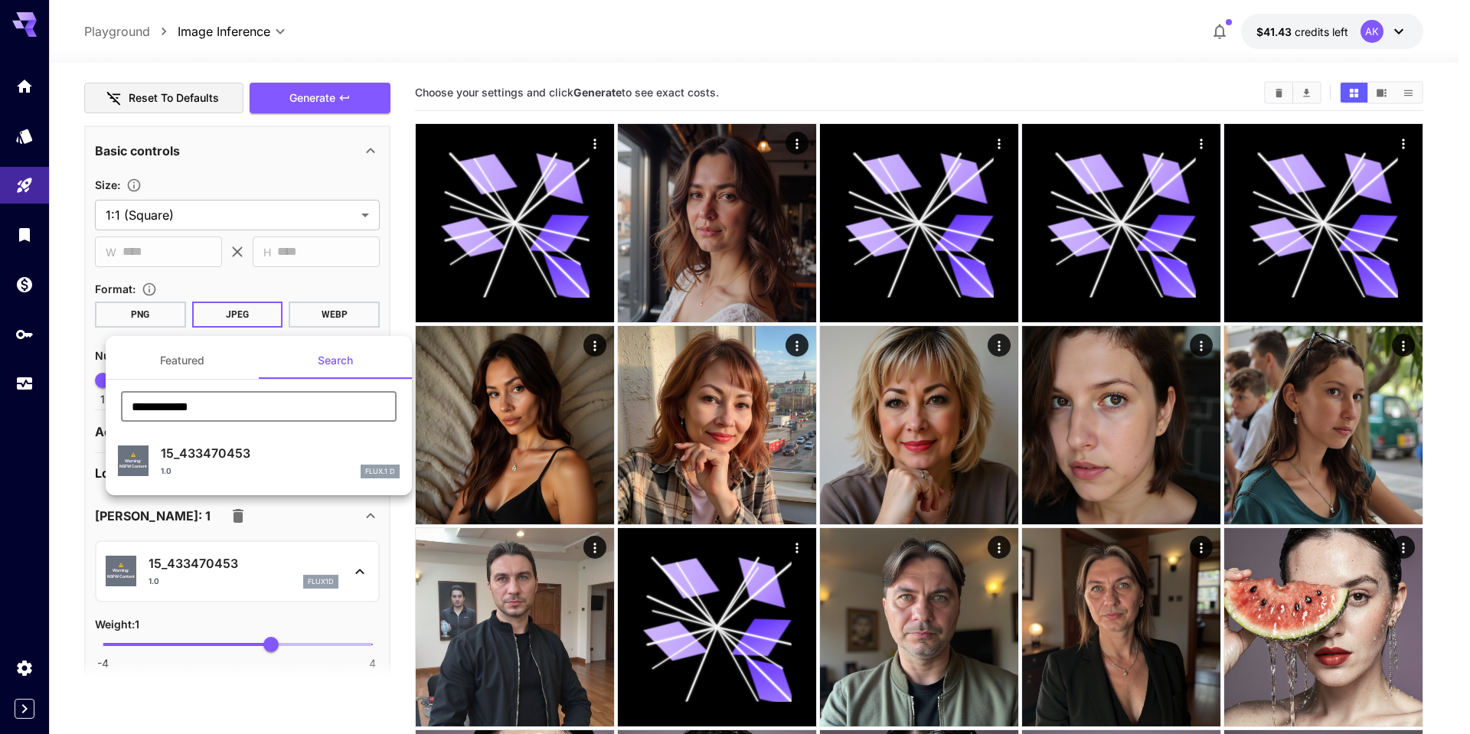
drag, startPoint x: 244, startPoint y: 408, endPoint x: 0, endPoint y: 382, distance: 244.9
click at [0, 381] on div "**********" at bounding box center [153, 229] width 306 height 459
paste input "*"
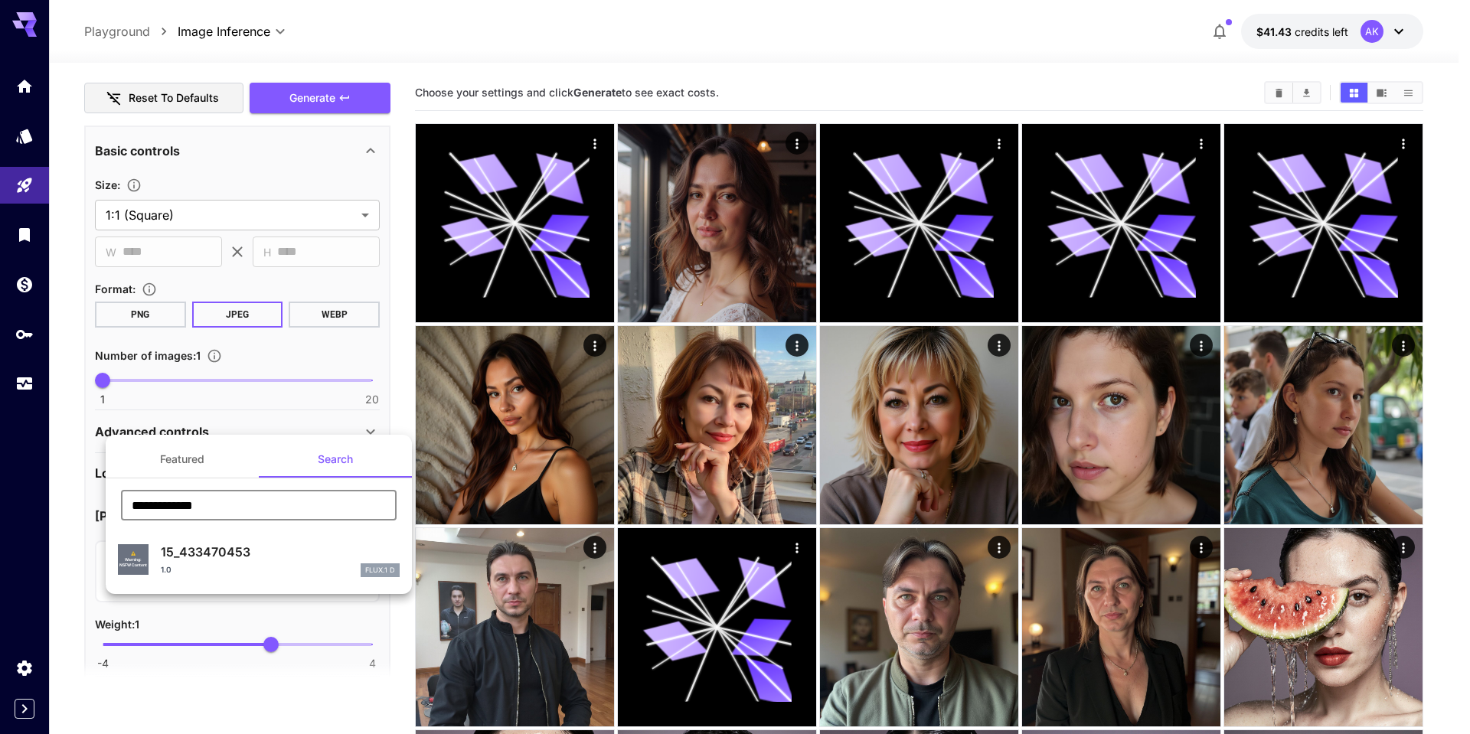
type input "**********"
click at [223, 557] on p "15_433470453" at bounding box center [280, 552] width 239 height 18
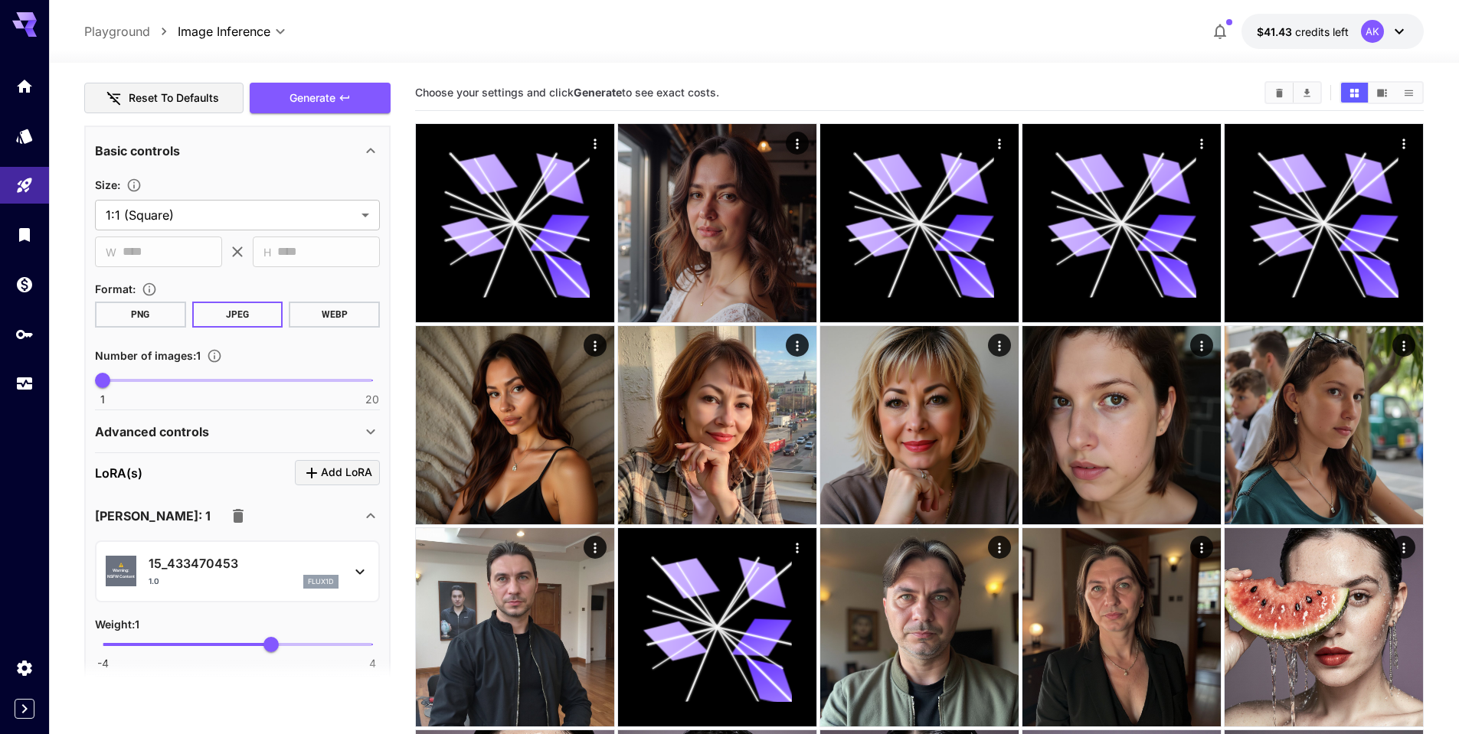
scroll to position [0, 0]
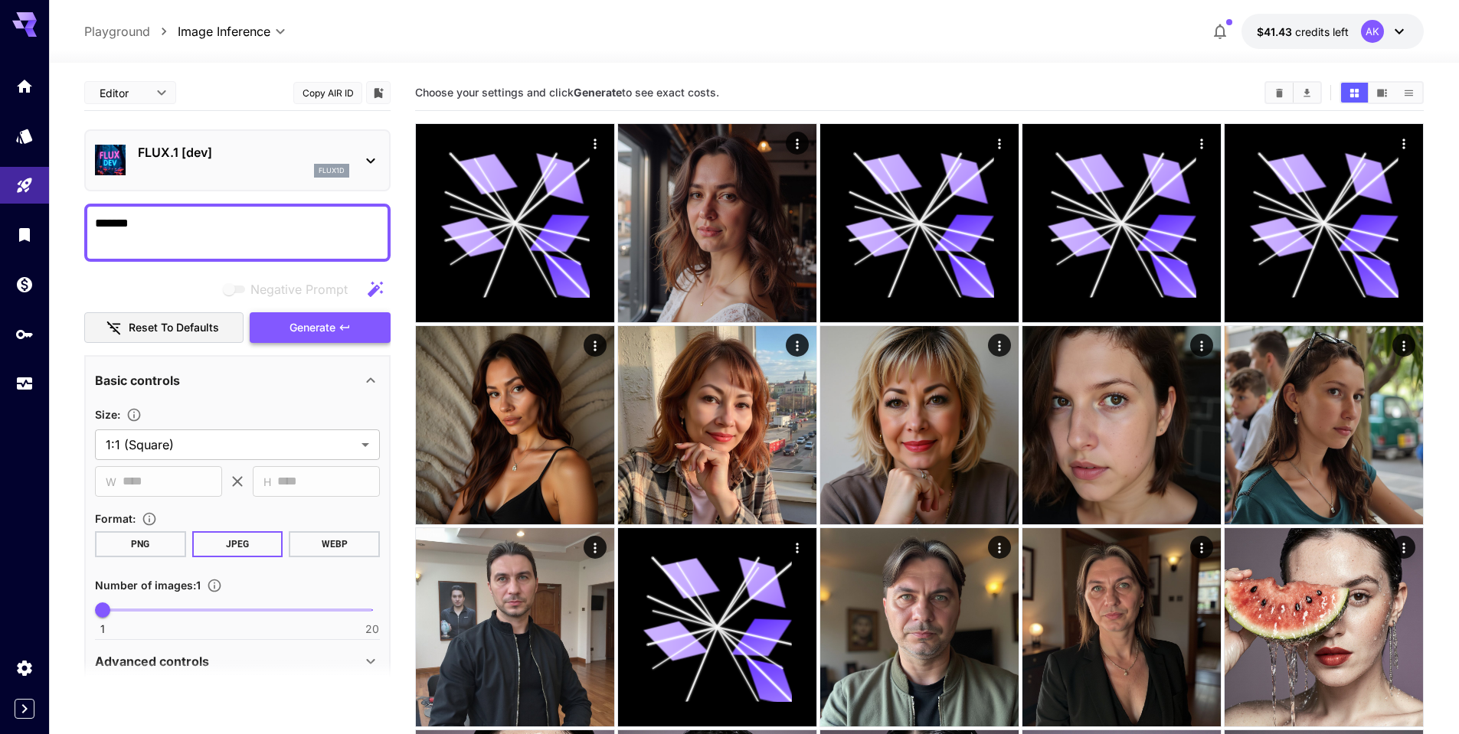
click at [334, 325] on span "Generate" at bounding box center [312, 328] width 46 height 19
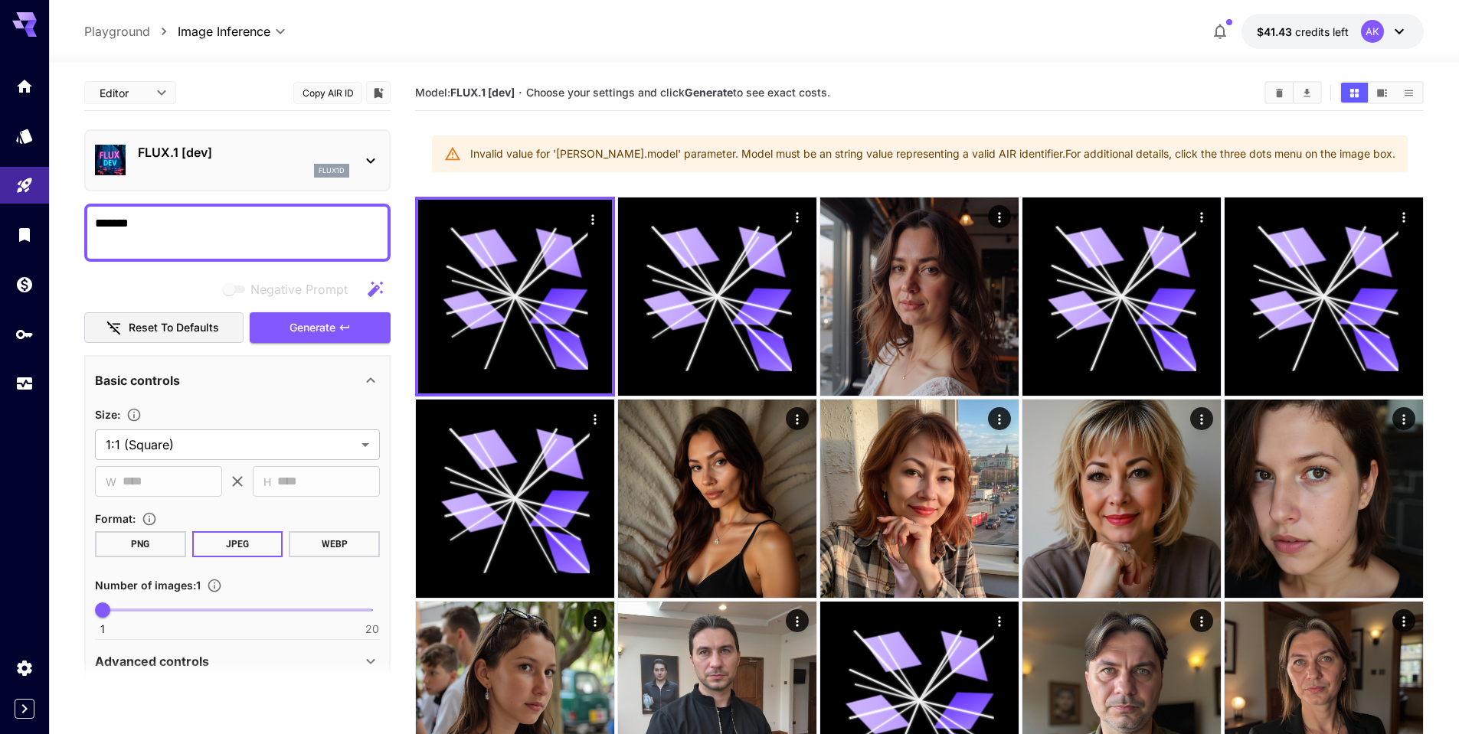
scroll to position [459, 0]
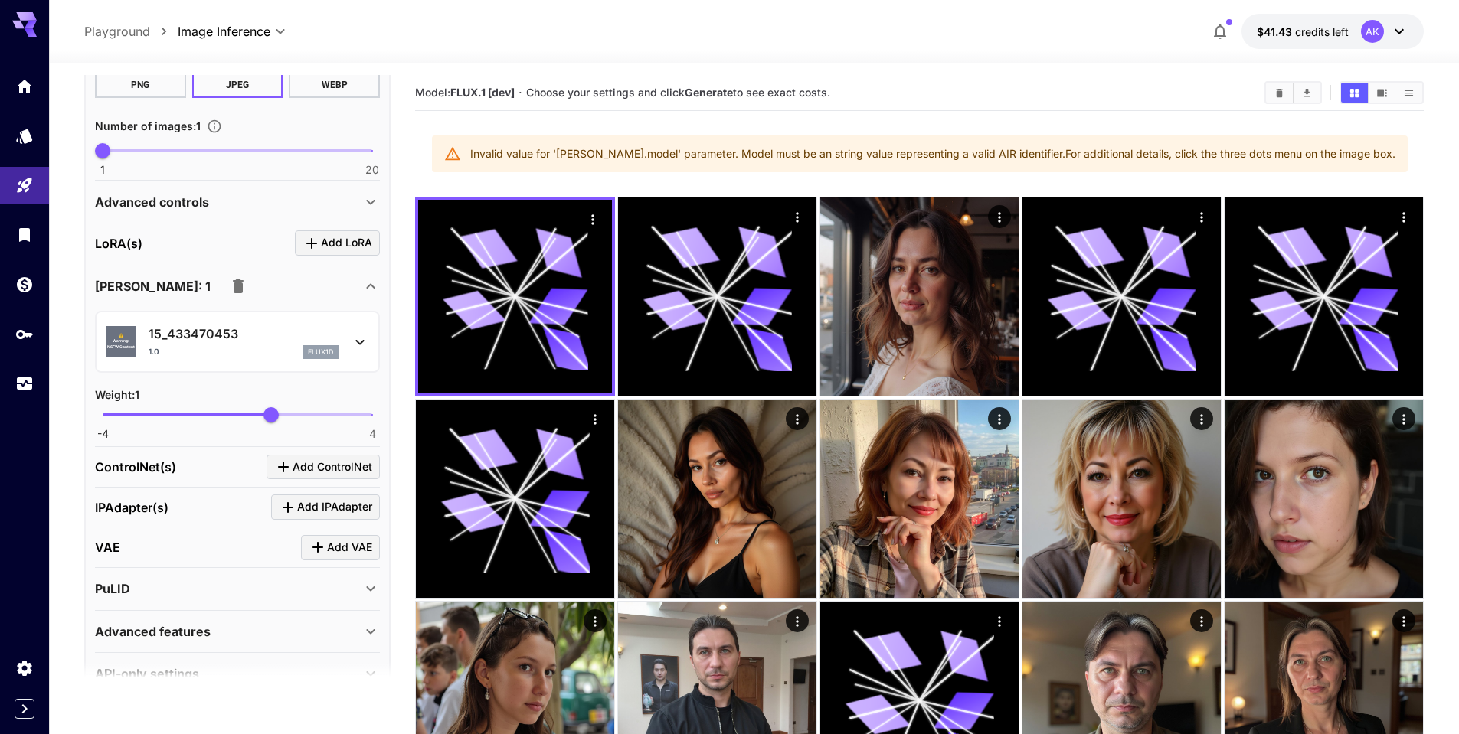
click at [535, 151] on div "Invalid value for '[PERSON_NAME].model' parameter. Model must be an string valu…" at bounding box center [932, 154] width 925 height 28
click at [535, 150] on div "Invalid value for '[PERSON_NAME].model' parameter. Model must be an string valu…" at bounding box center [932, 154] width 925 height 28
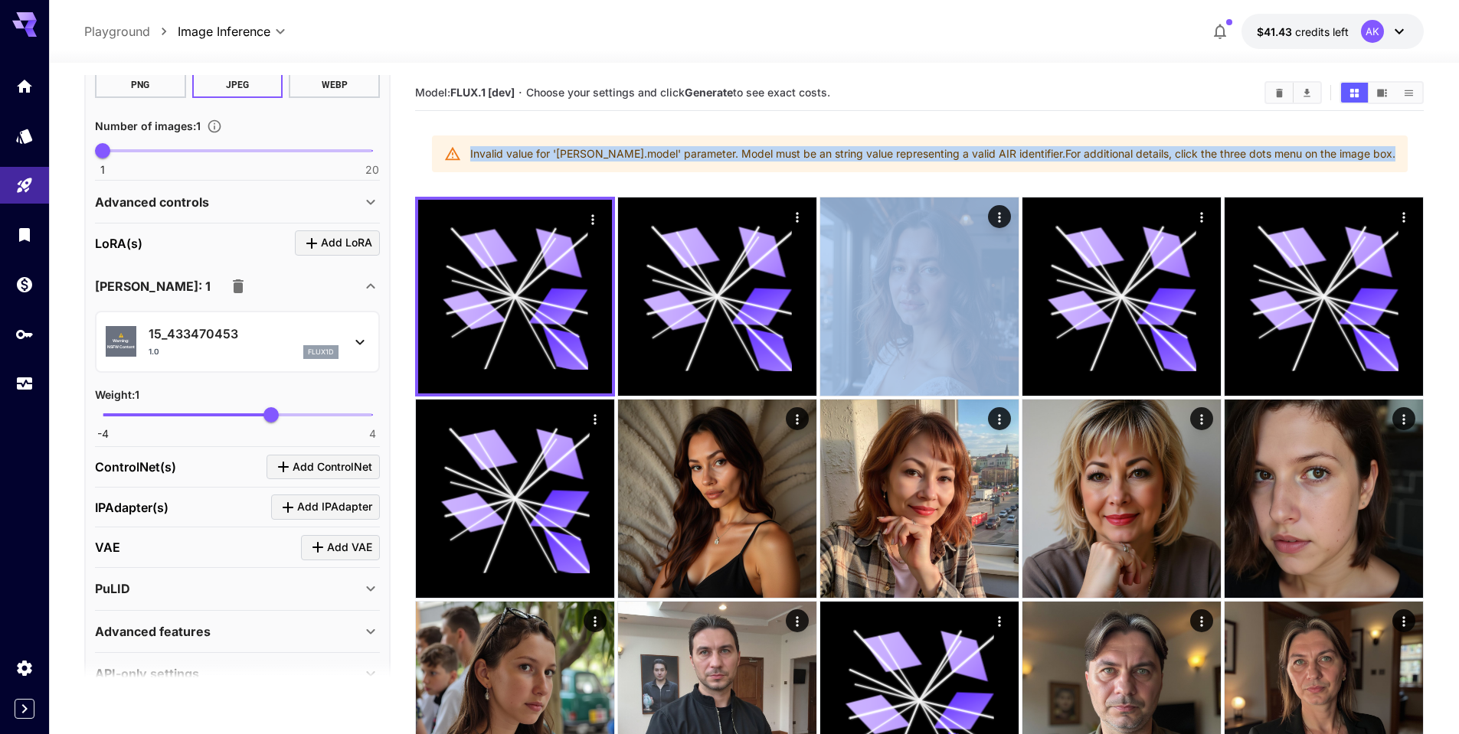
click at [535, 150] on div "Invalid value for '[PERSON_NAME].model' parameter. Model must be an string valu…" at bounding box center [932, 154] width 925 height 28
copy section "Invalid value for '[PERSON_NAME].model' parameter. Model must be an string valu…"
click at [617, 152] on div "Invalid value for '[PERSON_NAME].model' parameter. Model must be an string valu…" at bounding box center [932, 154] width 925 height 28
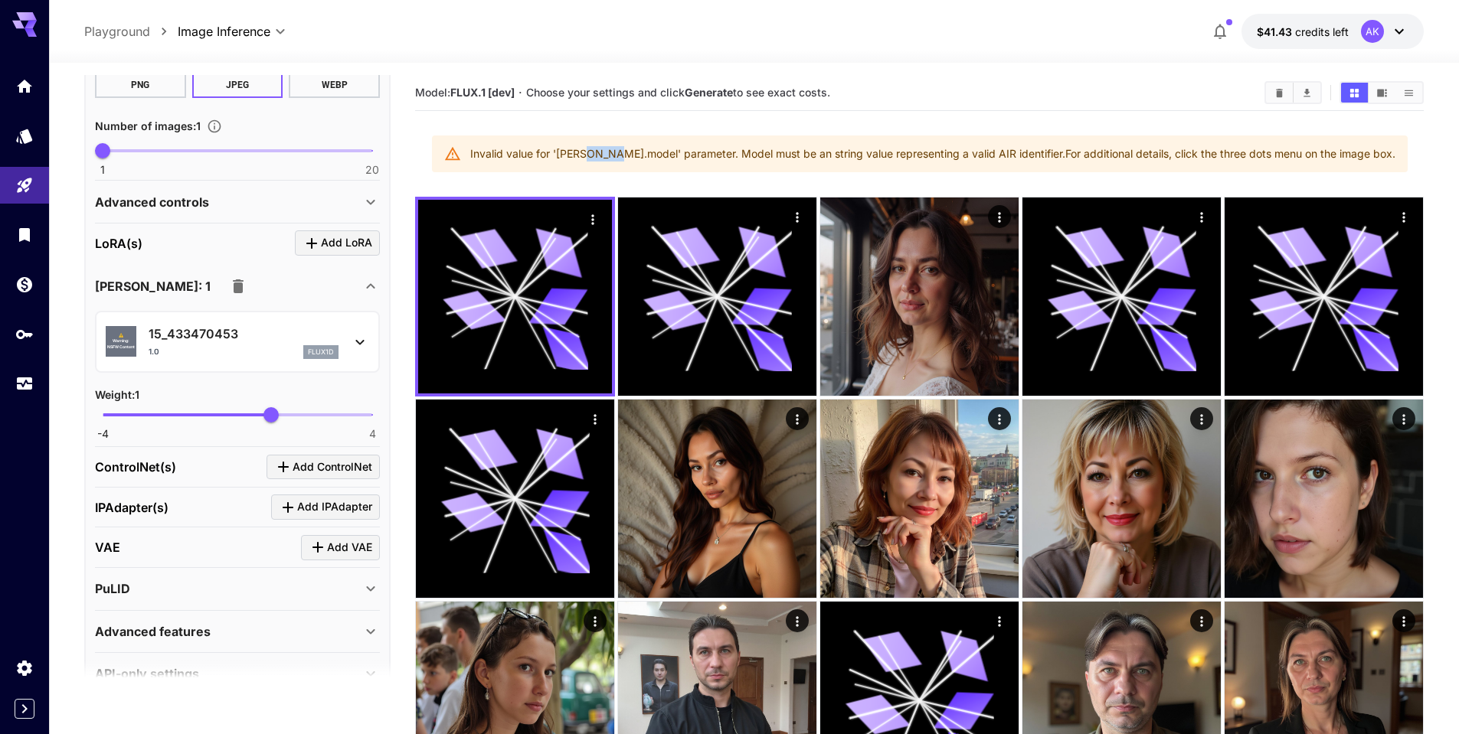
click at [617, 152] on div "Invalid value for '[PERSON_NAME].model' parameter. Model must be an string valu…" at bounding box center [932, 154] width 925 height 28
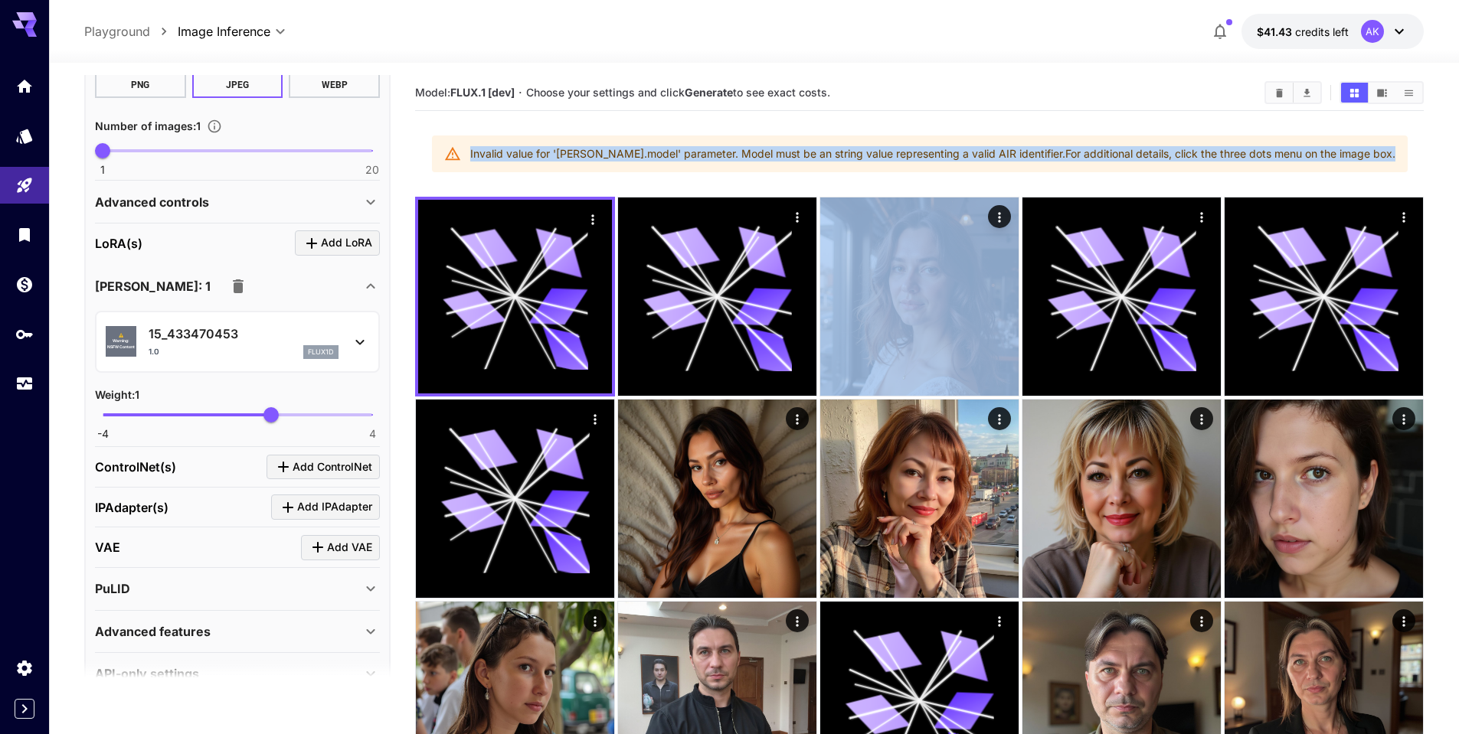
click at [617, 152] on div "Invalid value for '[PERSON_NAME].model' parameter. Model must be an string valu…" at bounding box center [932, 154] width 925 height 28
click at [233, 288] on icon "button" at bounding box center [238, 286] width 11 height 14
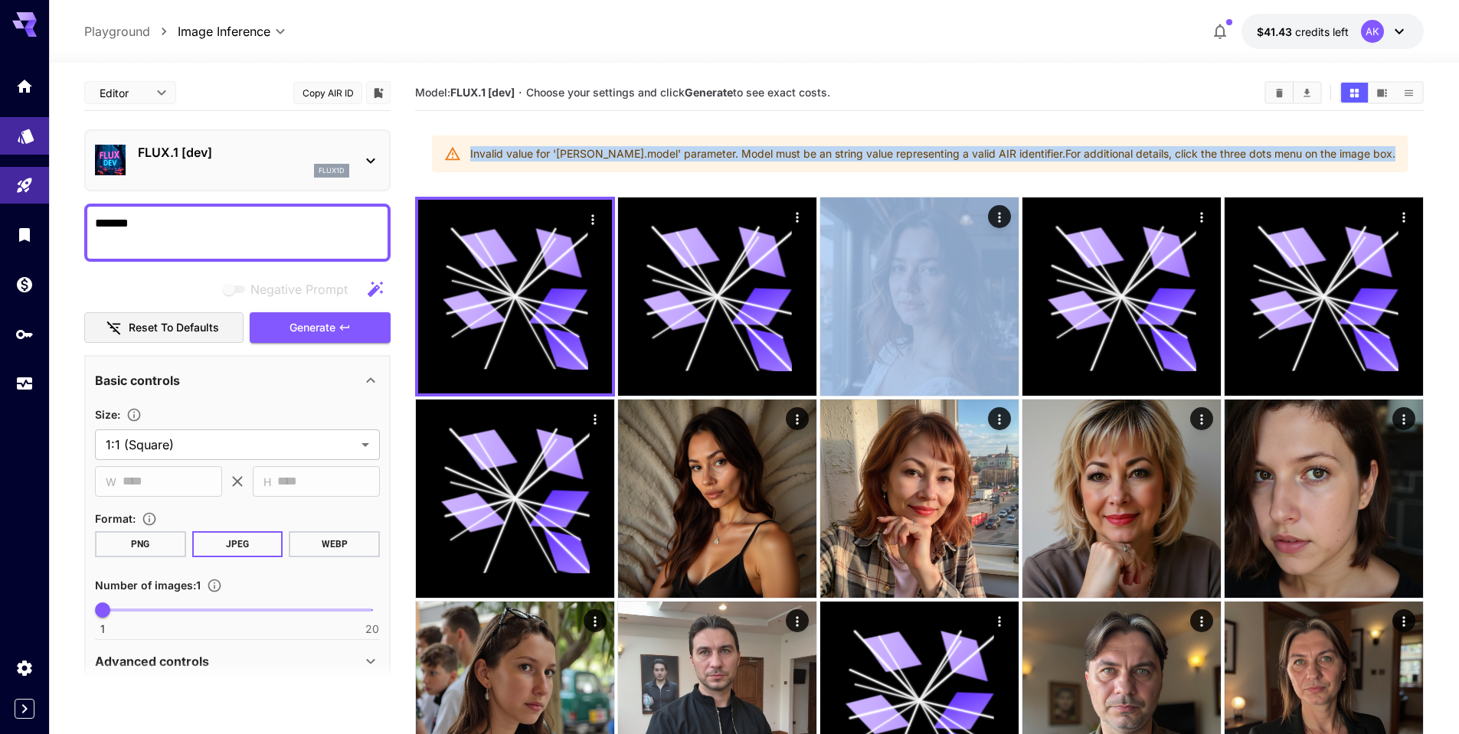
click at [13, 125] on link at bounding box center [24, 136] width 49 height 38
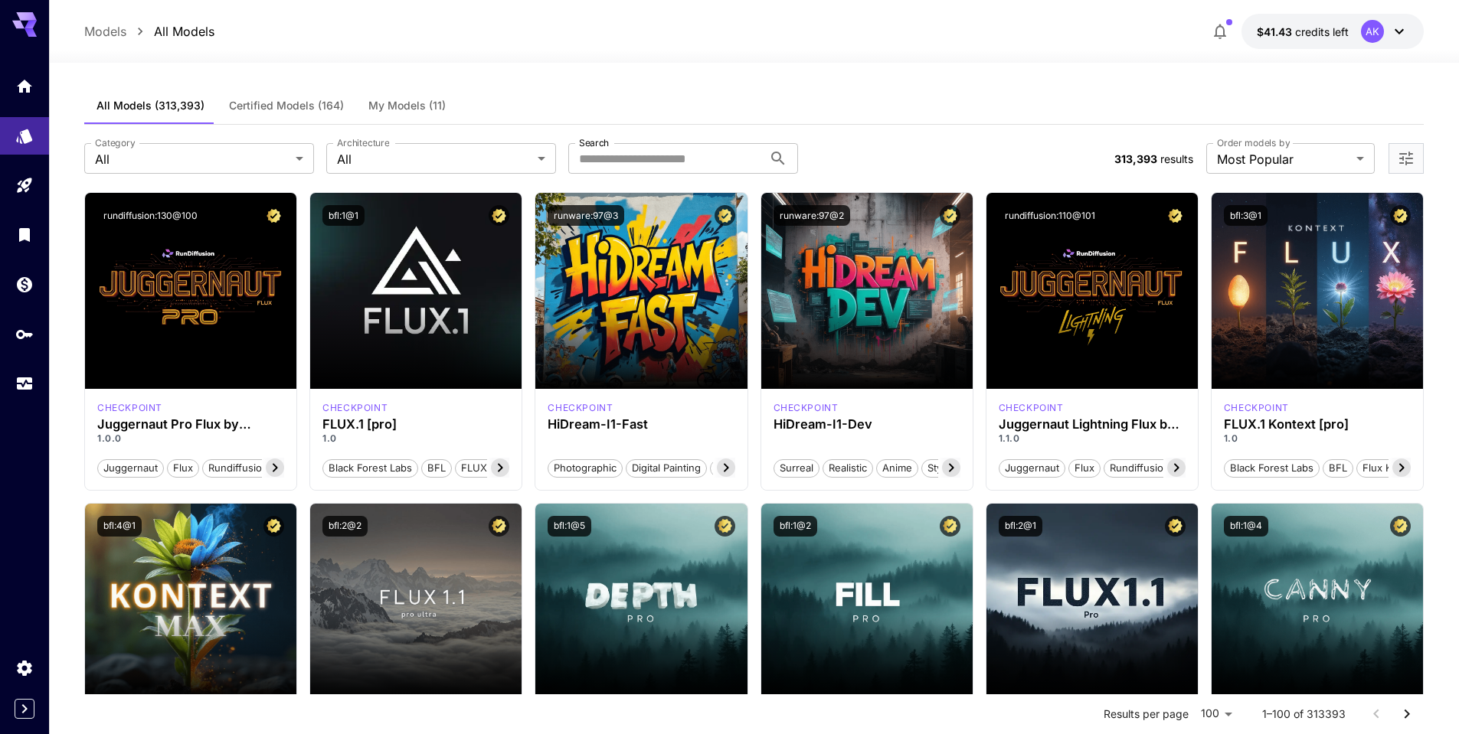
click at [390, 100] on span "My Models (11)" at bounding box center [406, 106] width 77 height 14
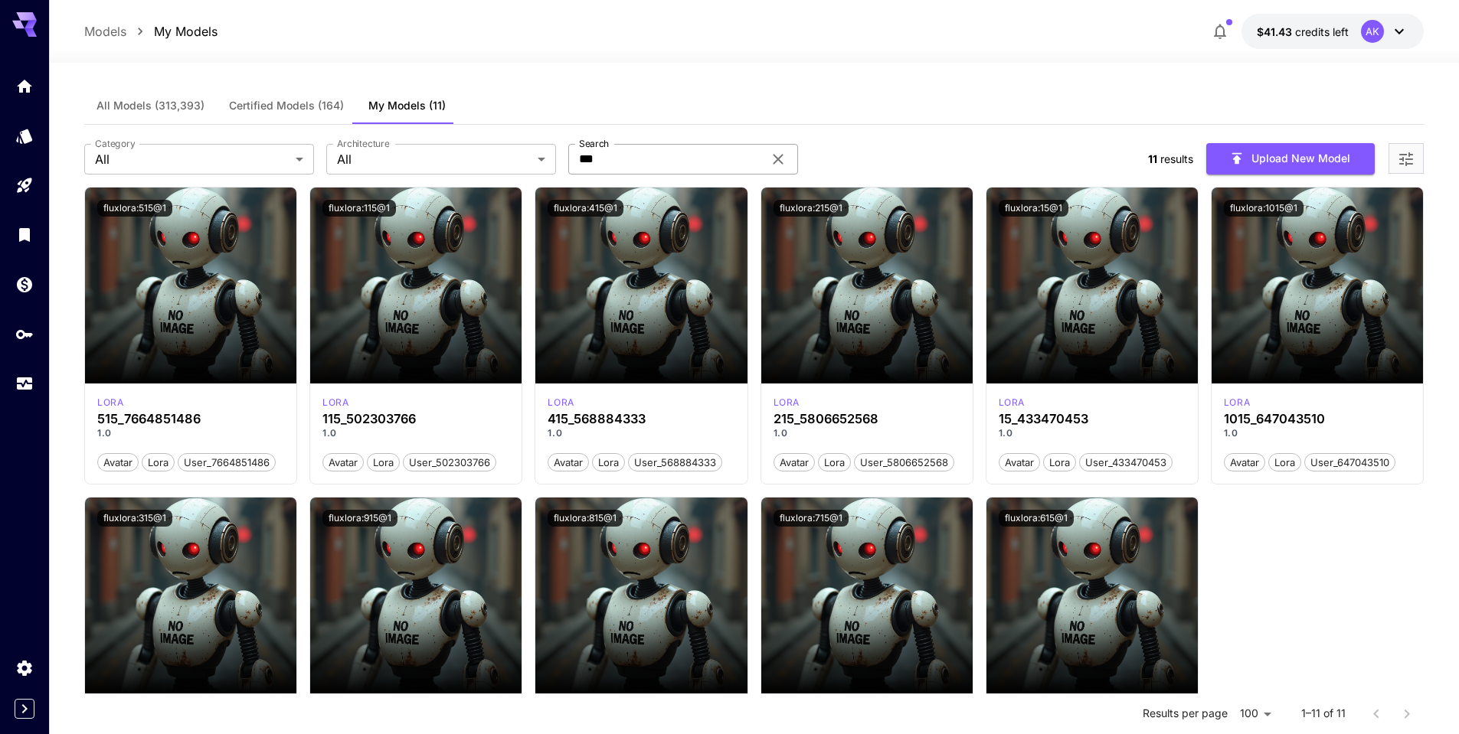
click at [783, 159] on icon at bounding box center [778, 159] width 18 height 18
click at [731, 168] on input "Search" at bounding box center [665, 159] width 194 height 31
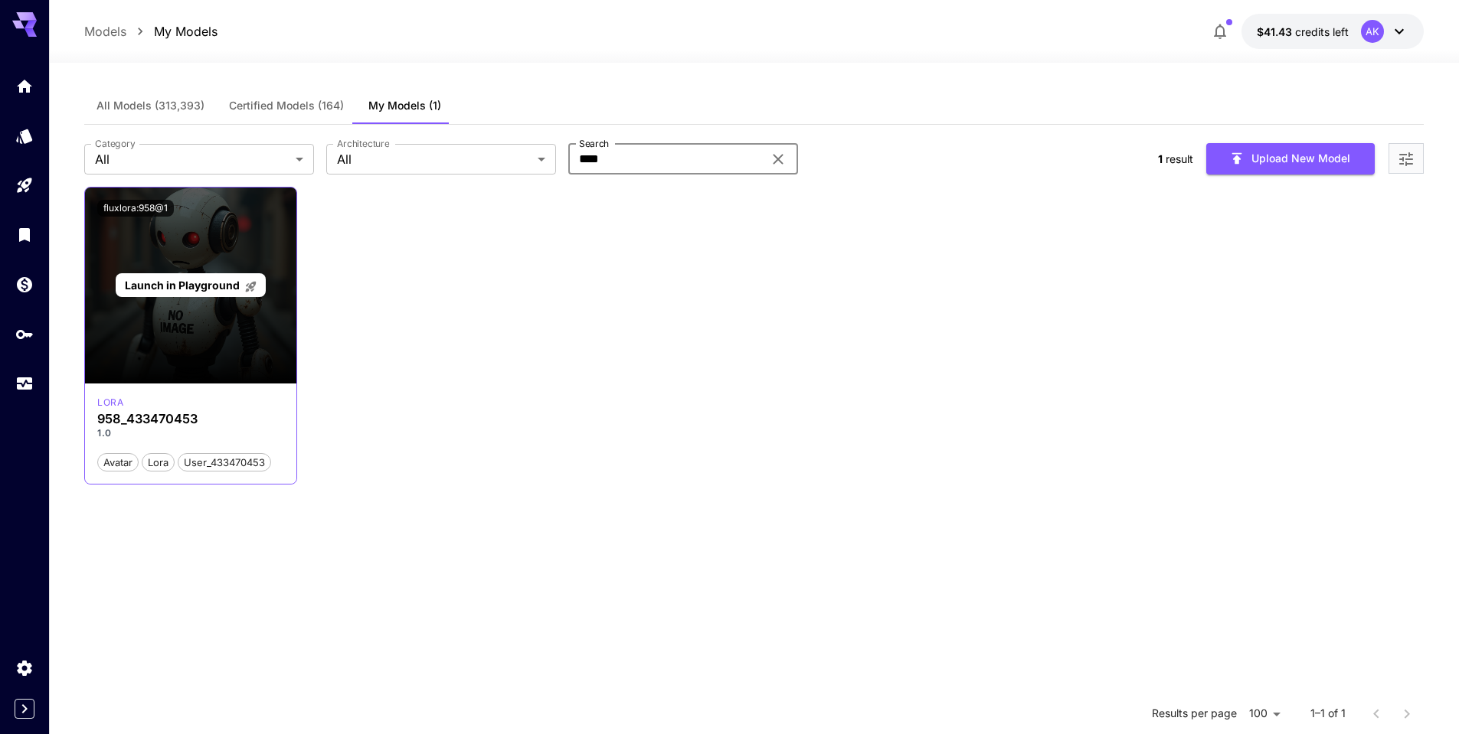
type input "****"
click at [188, 284] on span "Launch in Playground" at bounding box center [182, 285] width 115 height 13
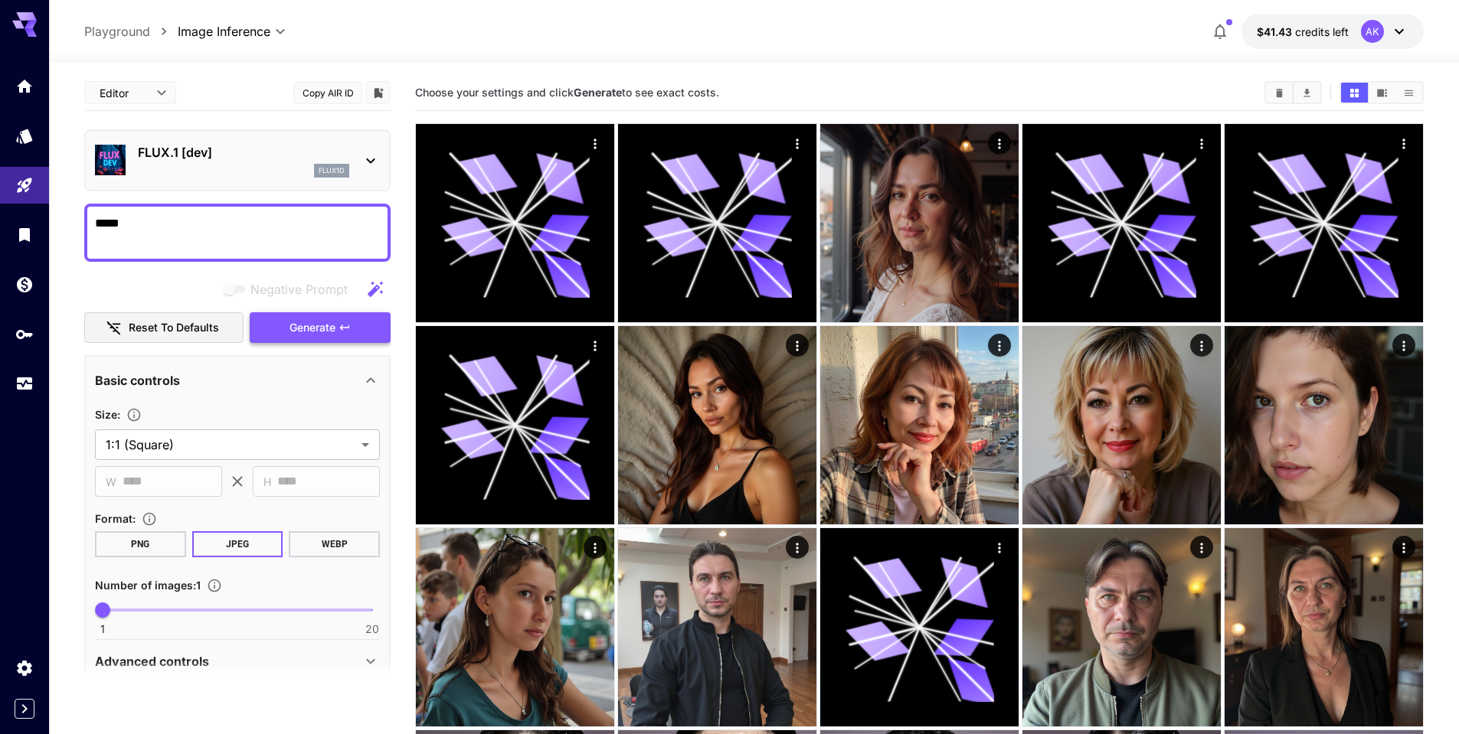
type textarea "*****"
click at [292, 324] on span "Generate" at bounding box center [312, 328] width 46 height 19
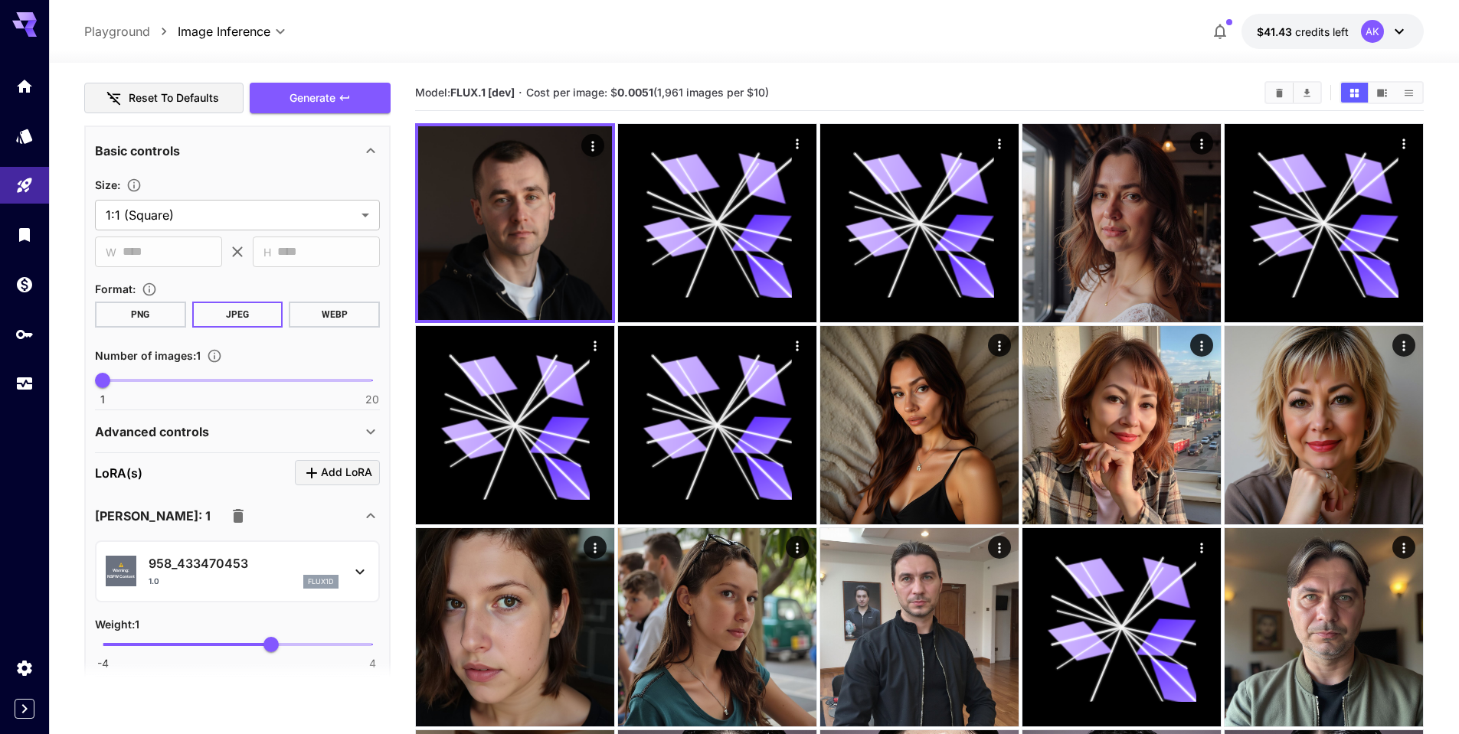
scroll to position [306, 0]
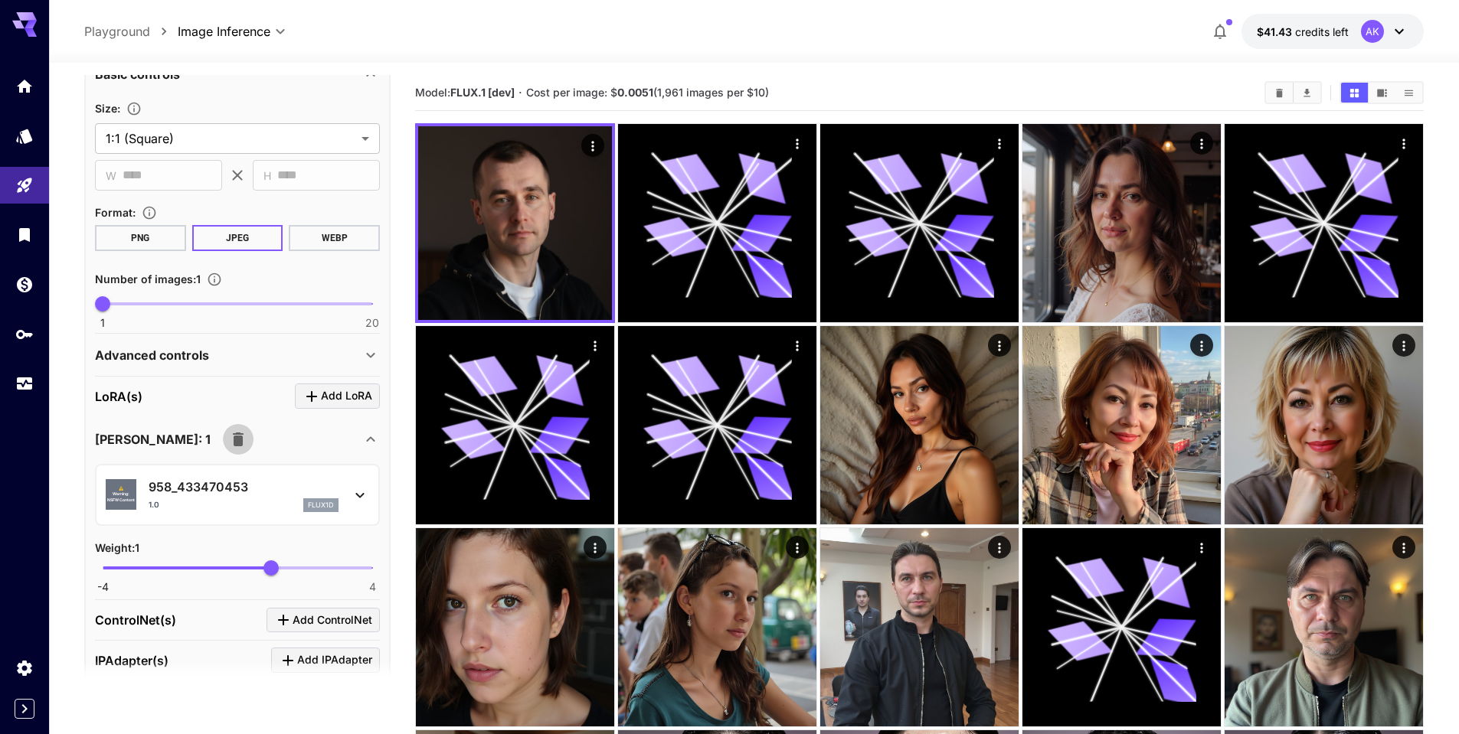
click at [229, 448] on icon "button" at bounding box center [238, 439] width 18 height 18
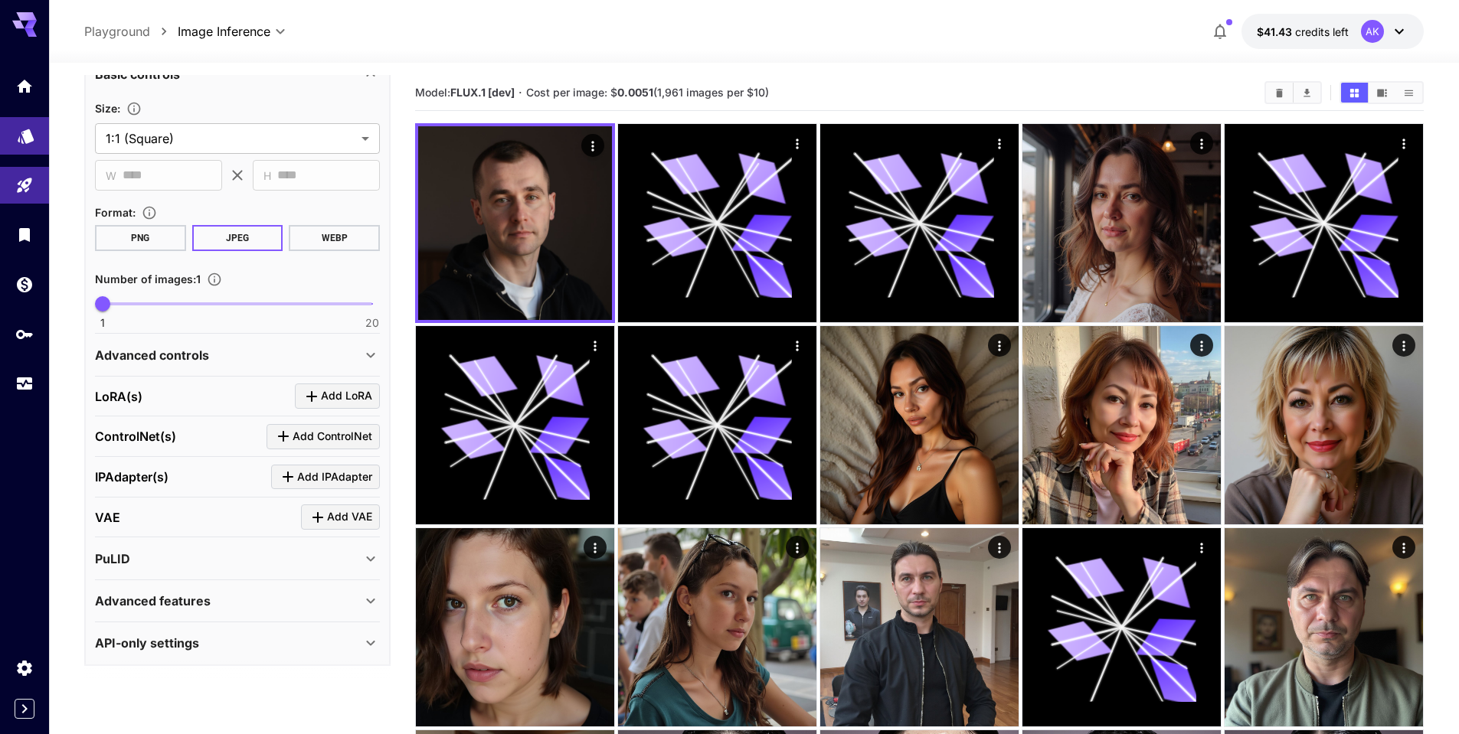
click at [31, 132] on icon "Models" at bounding box center [26, 131] width 16 height 15
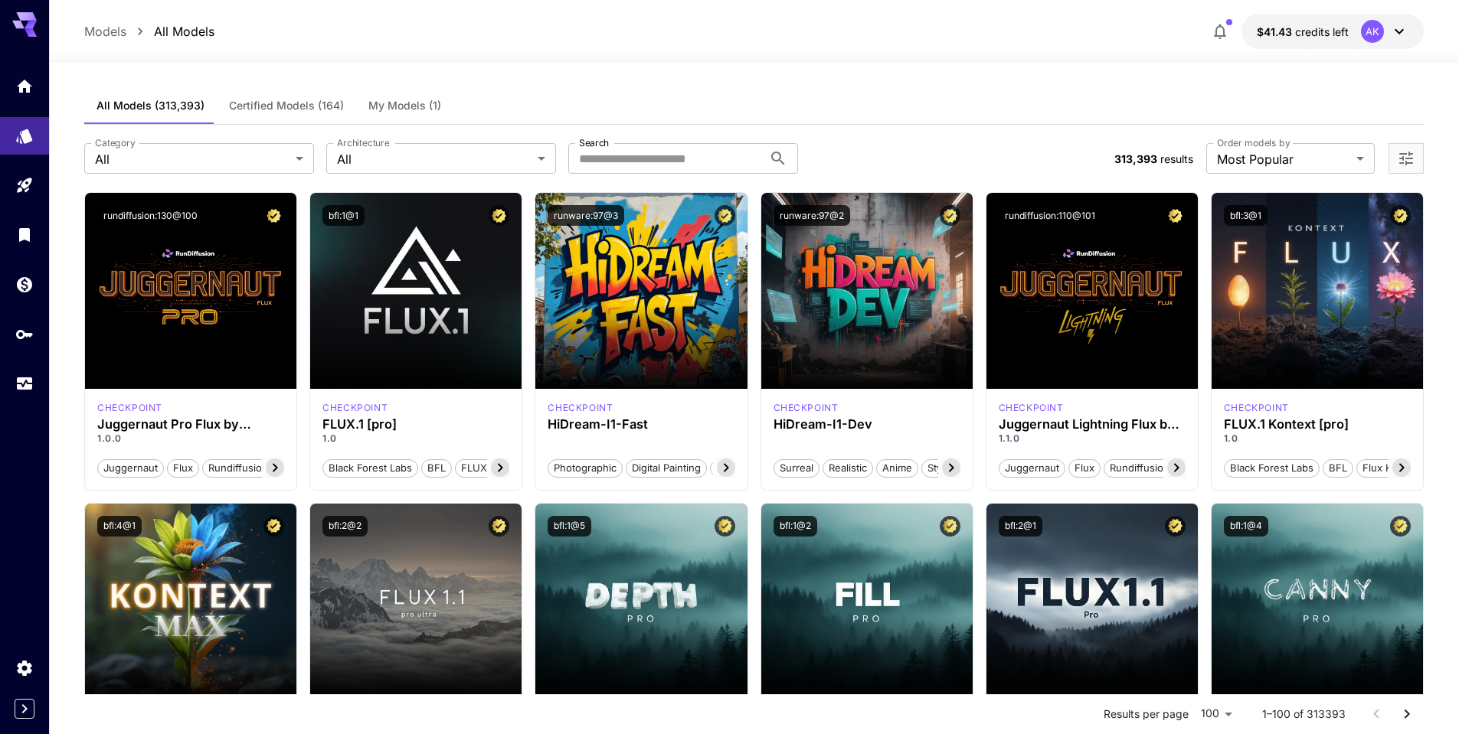
click at [423, 96] on button "My Models (1)" at bounding box center [404, 105] width 97 height 37
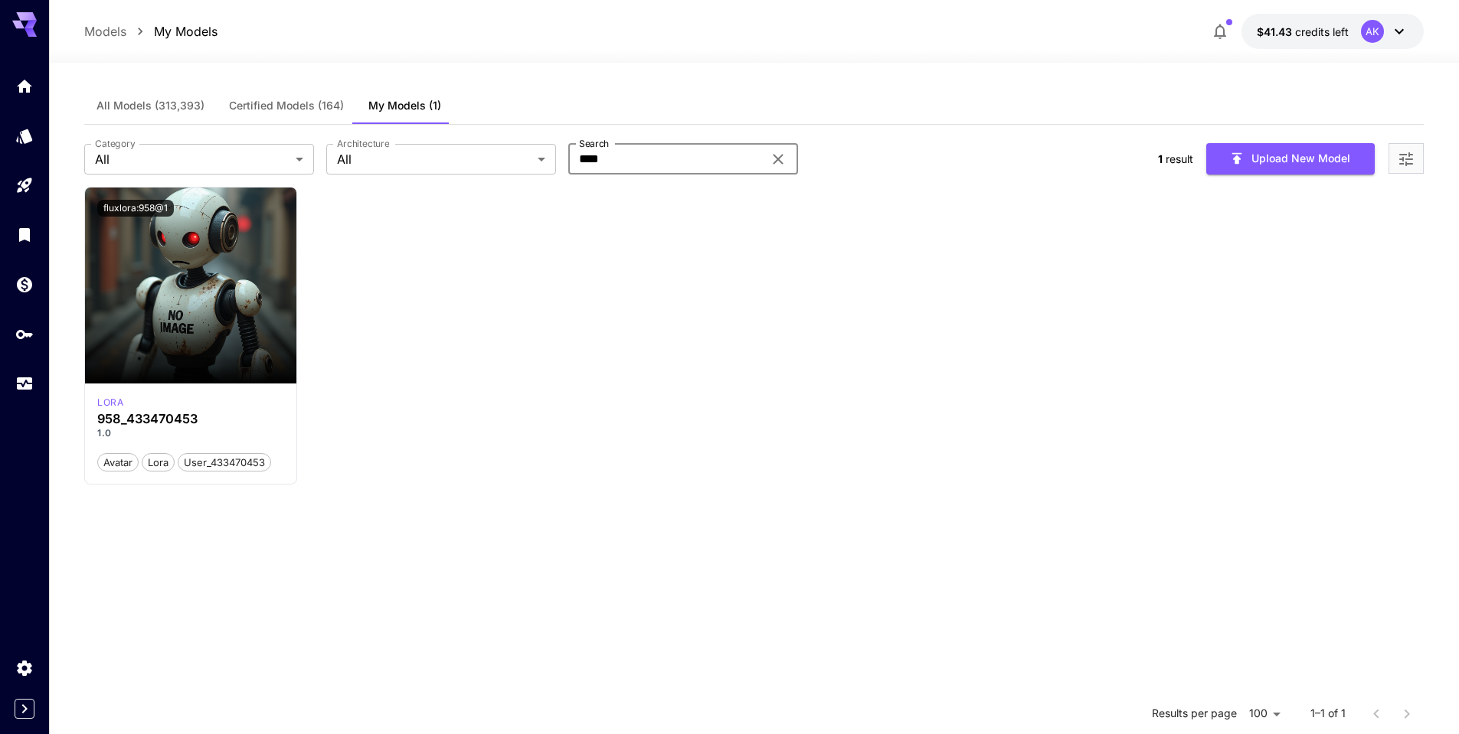
drag, startPoint x: 629, startPoint y: 163, endPoint x: 575, endPoint y: 162, distance: 53.6
click at [575, 162] on input "****" at bounding box center [665, 159] width 194 height 31
type input "****"
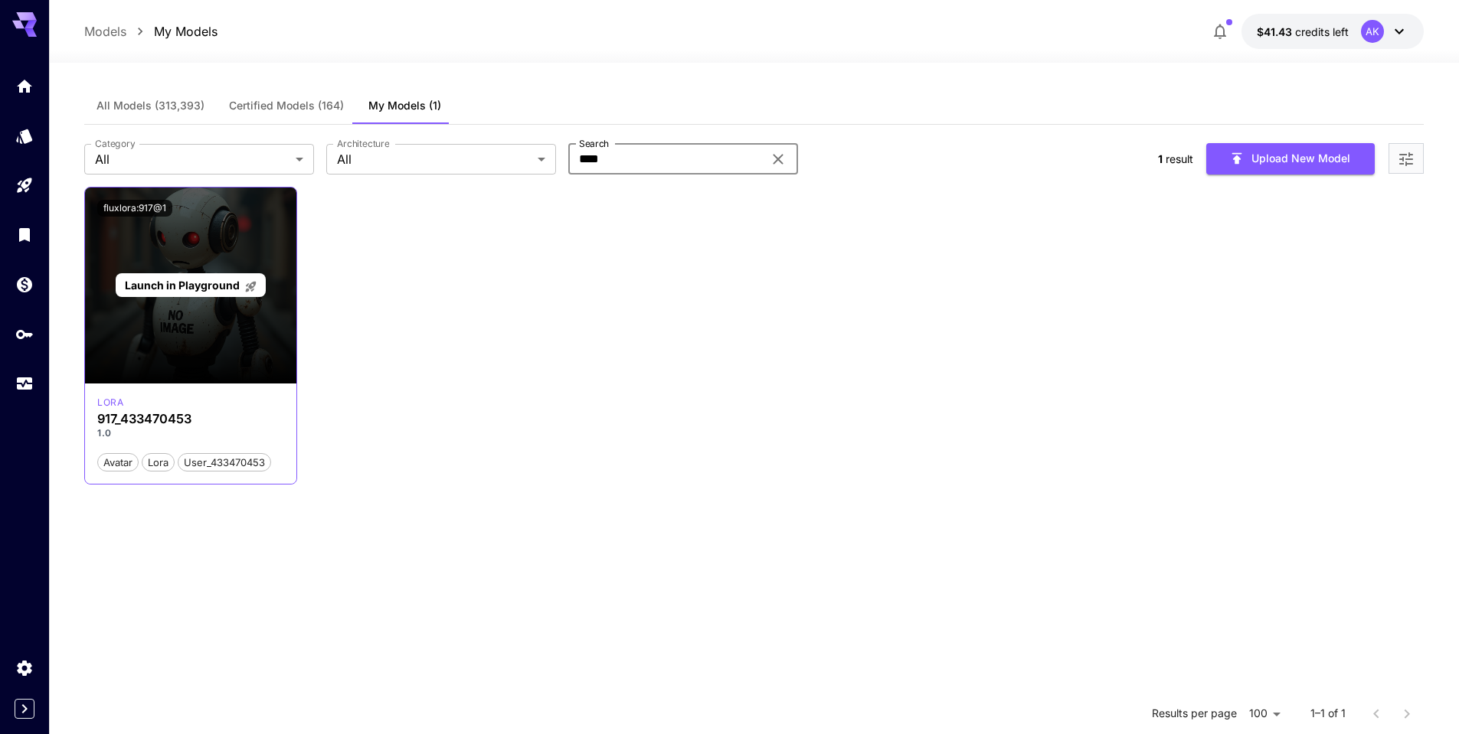
click at [189, 284] on span "Launch in Playground" at bounding box center [182, 285] width 115 height 13
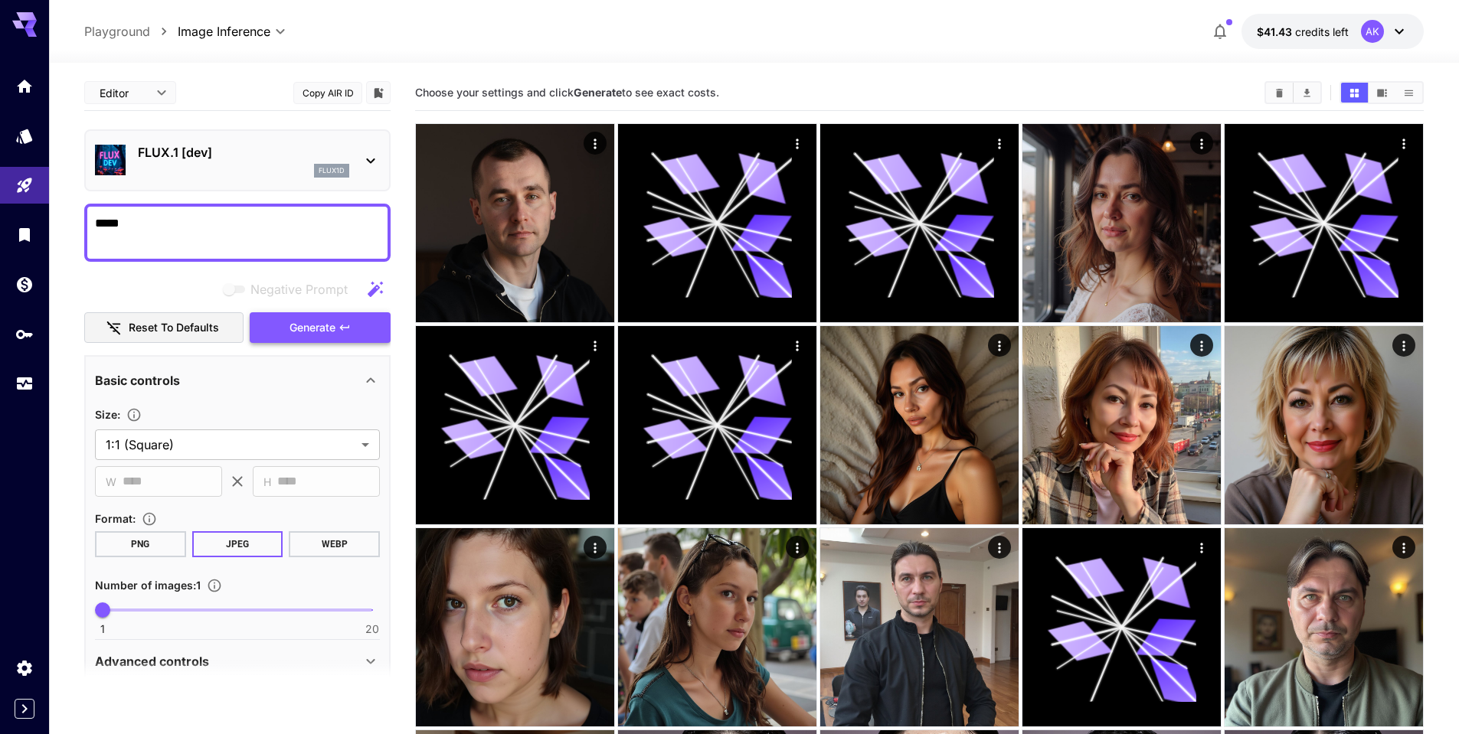
click at [304, 325] on span "Generate" at bounding box center [312, 328] width 46 height 19
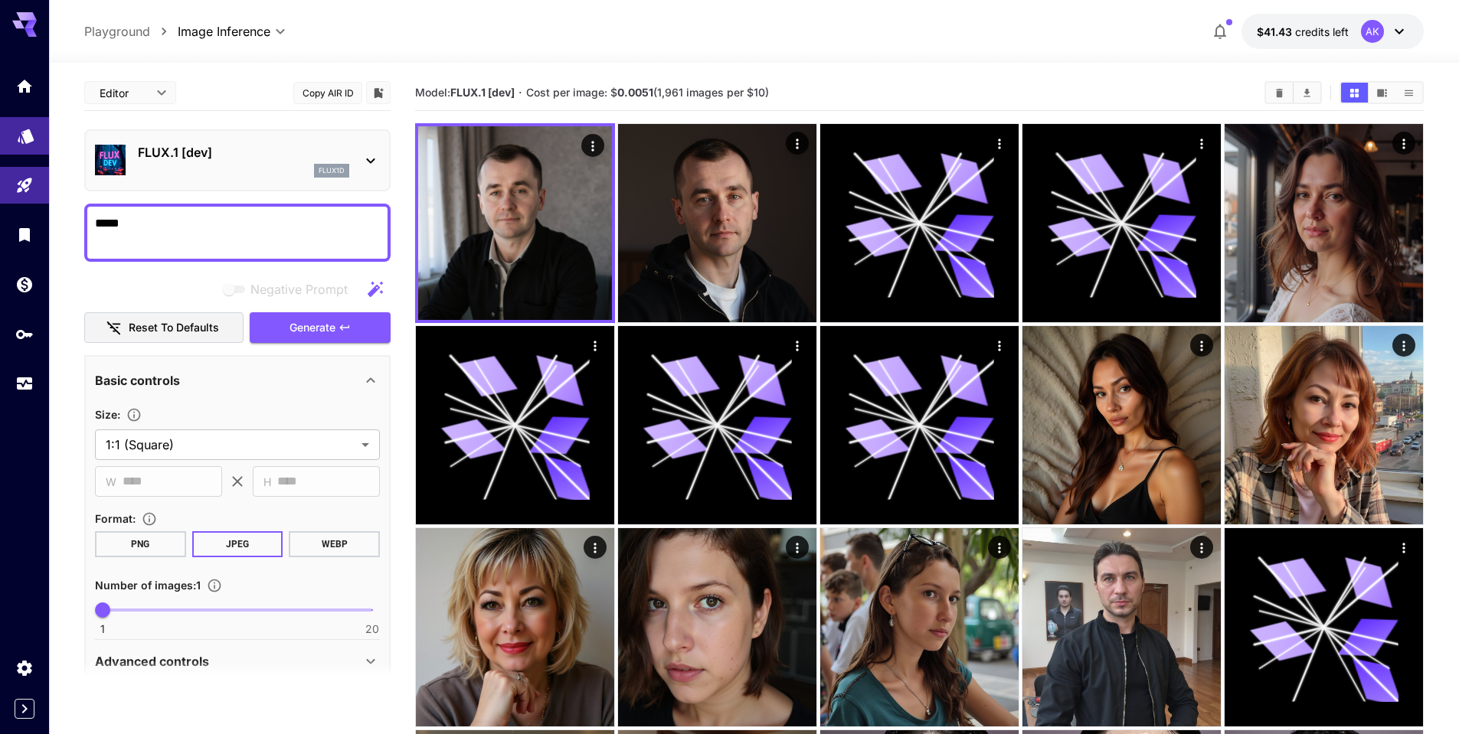
click at [21, 140] on icon "Models" at bounding box center [26, 132] width 18 height 18
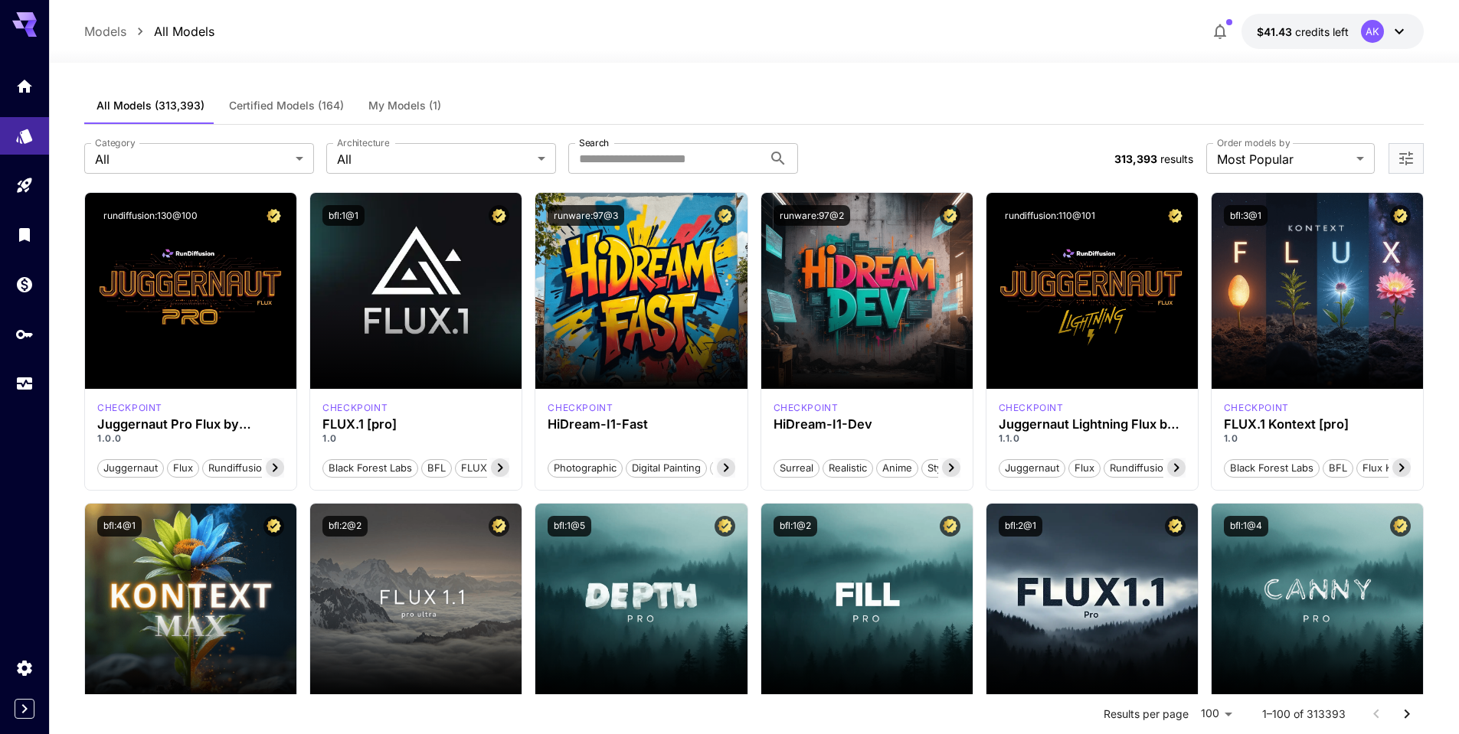
click at [403, 106] on span "My Models (1)" at bounding box center [404, 106] width 73 height 14
